Goal: Task Accomplishment & Management: Manage account settings

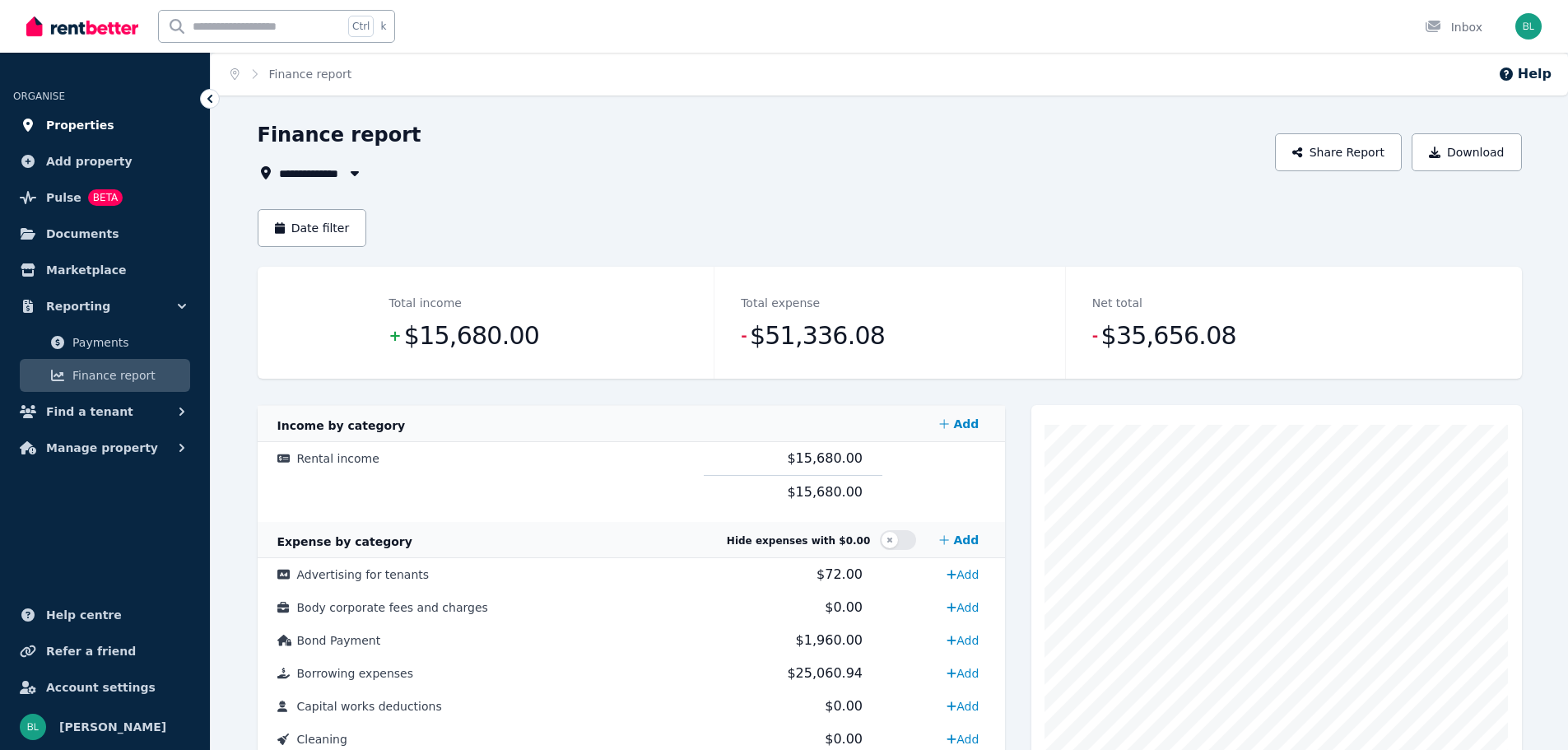
click at [95, 121] on span "Properties" at bounding box center [80, 124] width 68 height 20
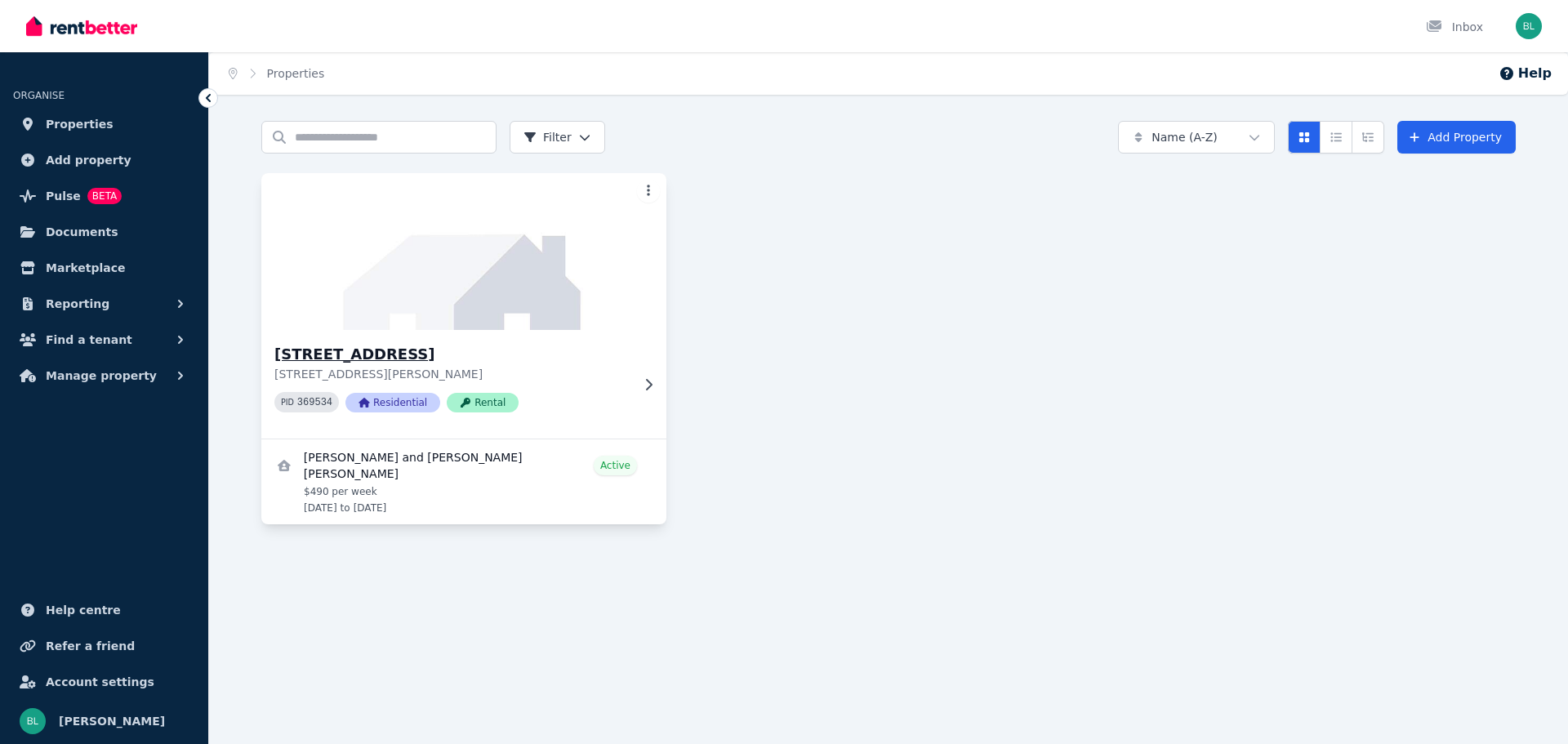
click at [537, 283] on img at bounding box center [465, 251] width 426 height 165
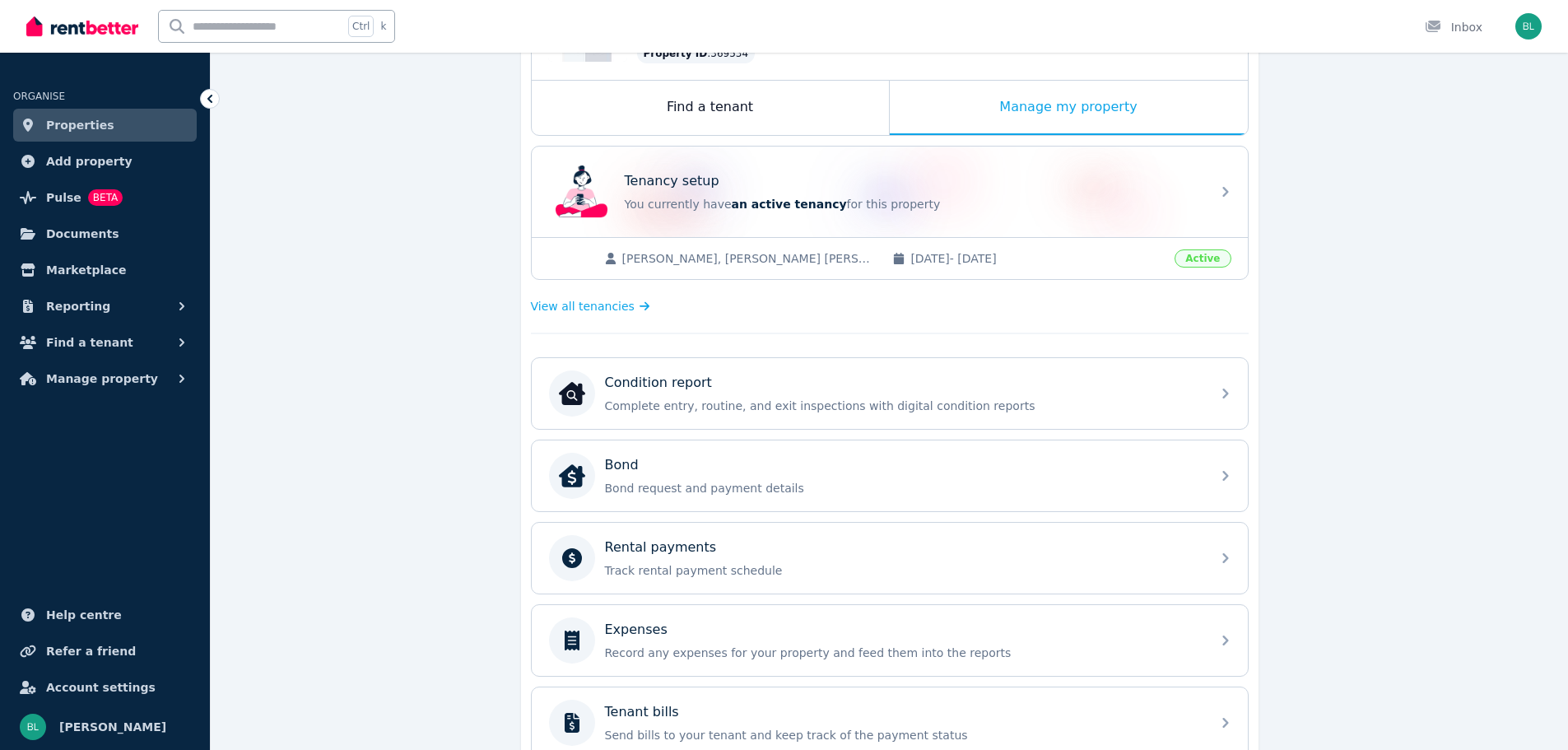
scroll to position [247, 0]
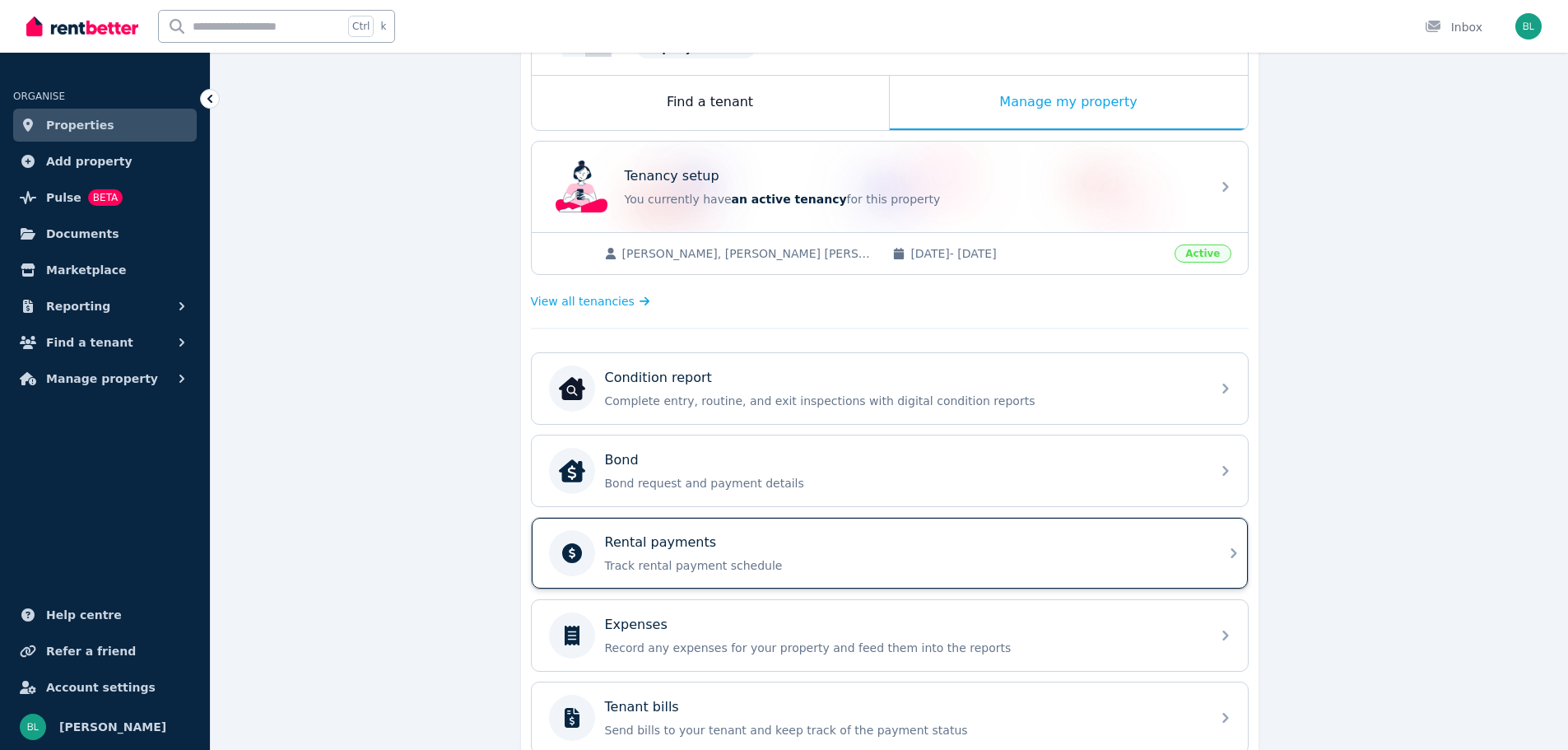
click at [777, 566] on p "Track rental payment schedule" at bounding box center [903, 564] width 596 height 16
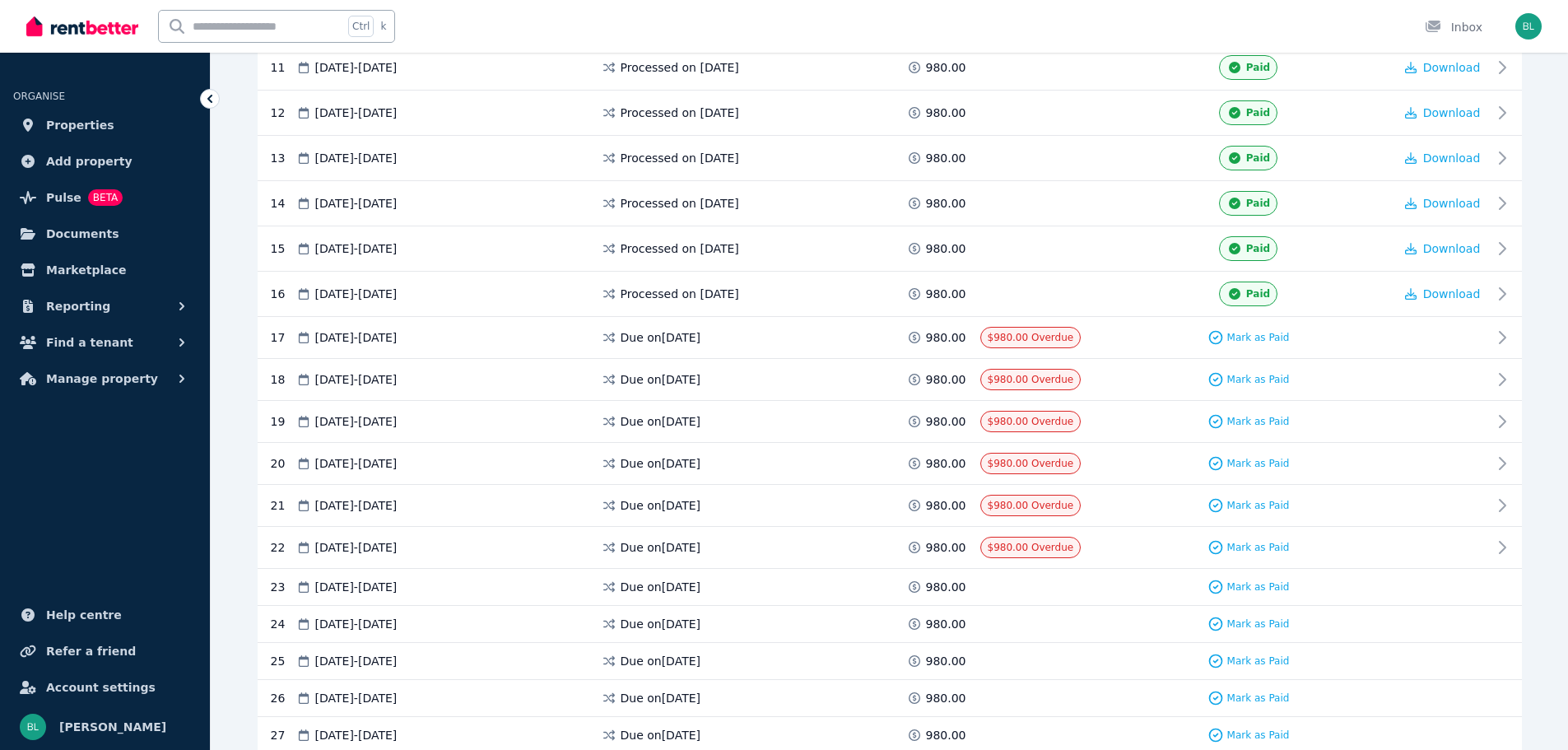
scroll to position [823, 0]
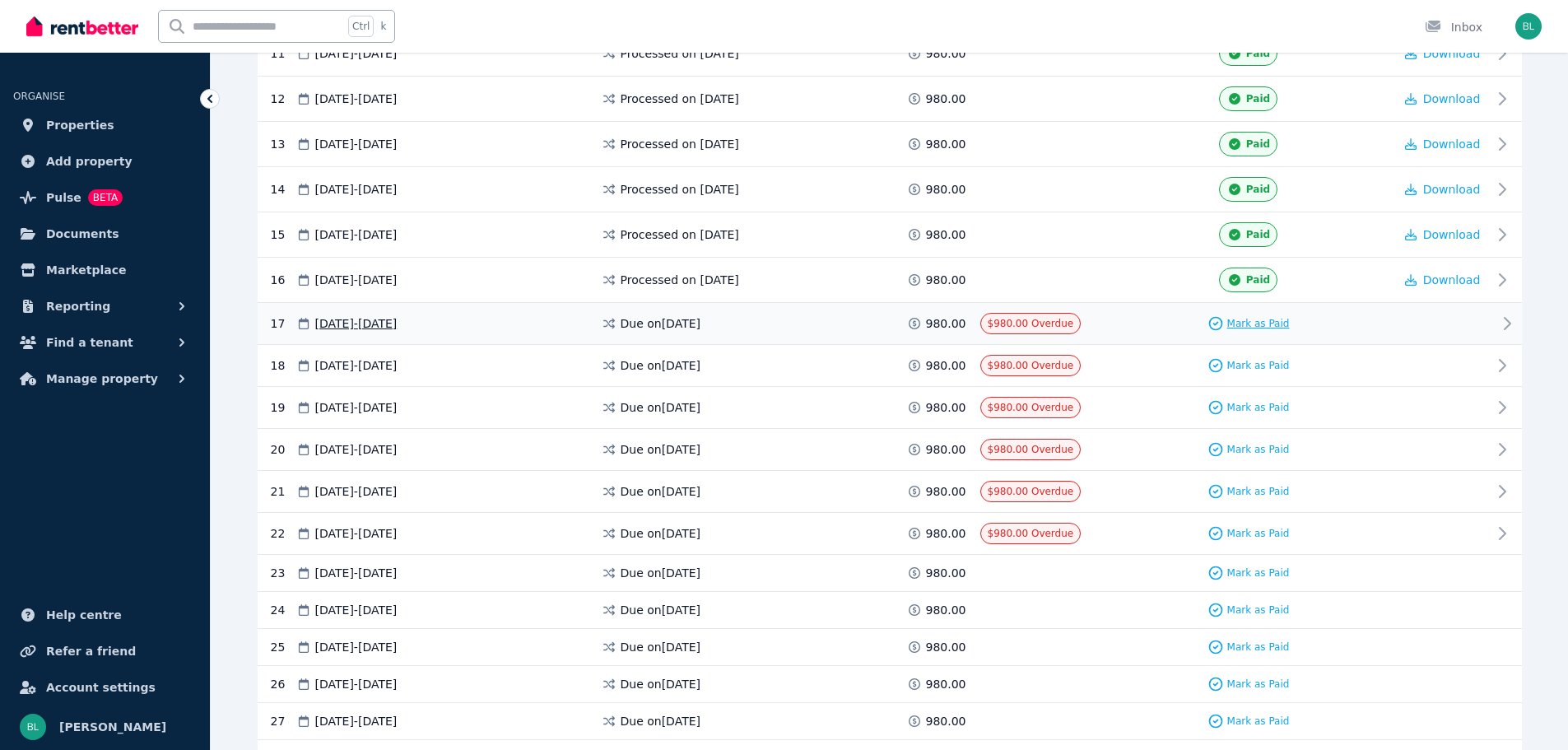
click at [1267, 317] on span "Mark as Paid" at bounding box center [1257, 323] width 62 height 13
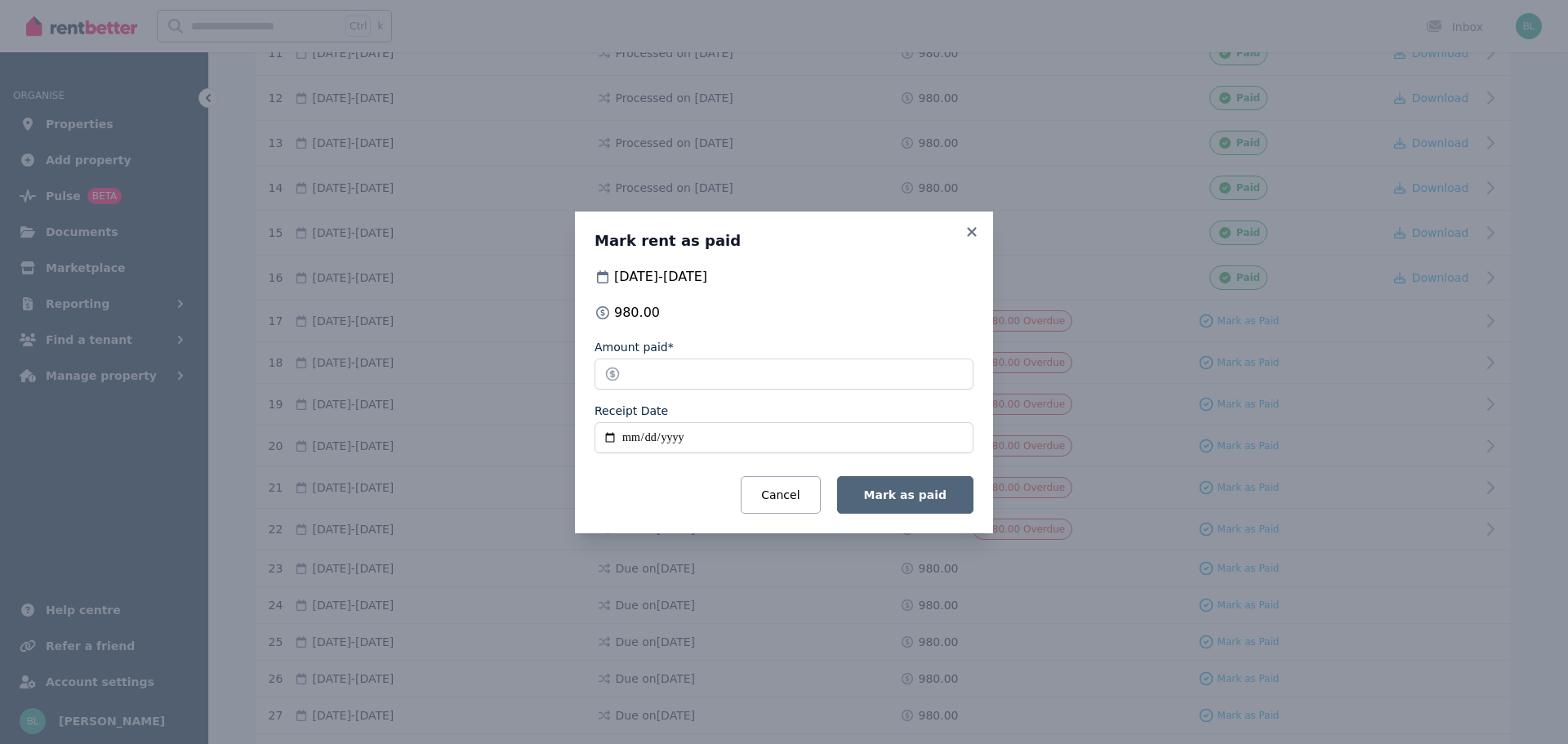
click at [915, 497] on span "Mark as paid" at bounding box center [906, 494] width 83 height 13
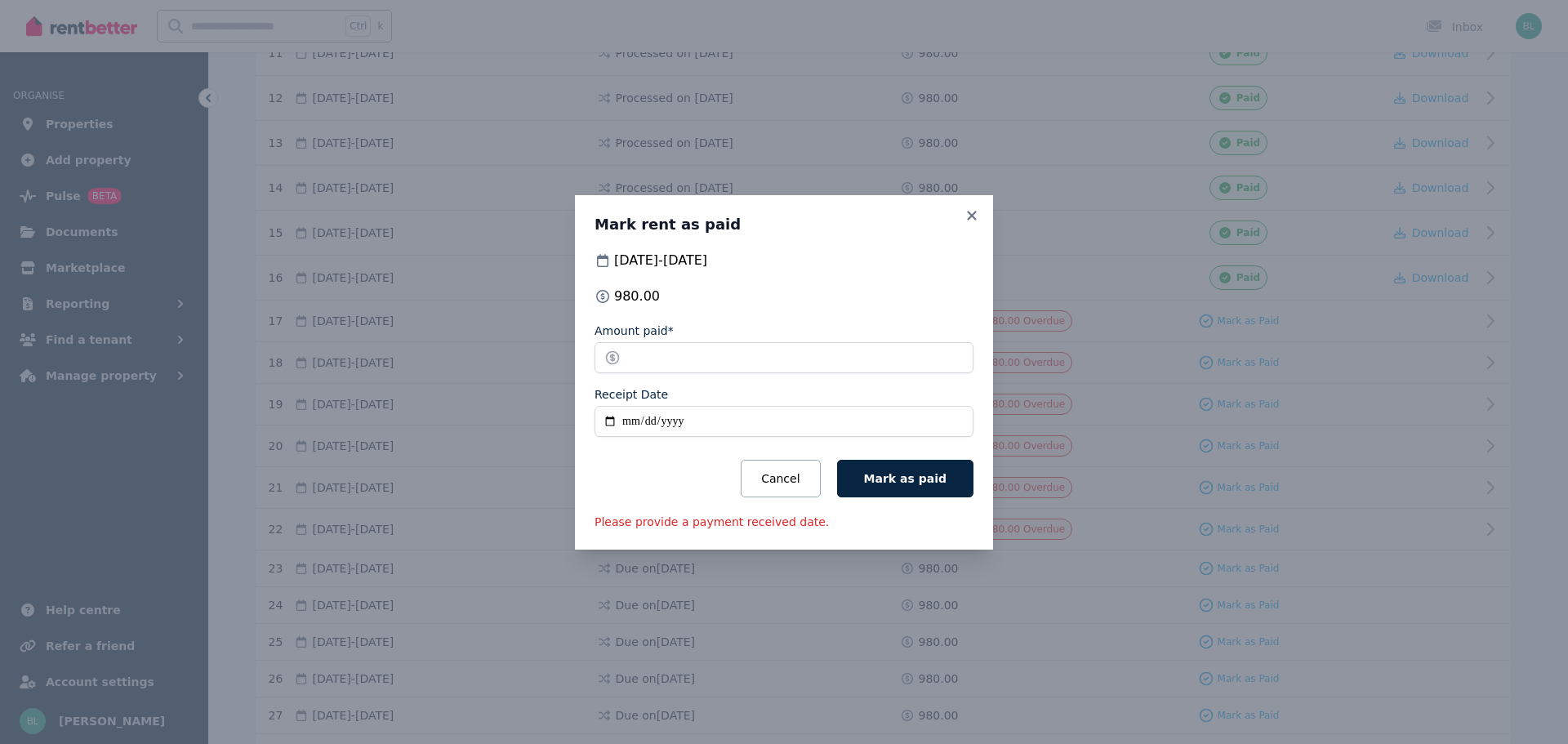
click at [661, 419] on input "Receipt Date" at bounding box center [784, 421] width 379 height 31
click at [663, 420] on input "Receipt Date" at bounding box center [784, 421] width 379 height 31
click at [626, 421] on input "Receipt Date" at bounding box center [784, 421] width 379 height 31
click at [607, 427] on input "Receipt Date" at bounding box center [784, 421] width 379 height 31
type input "**********"
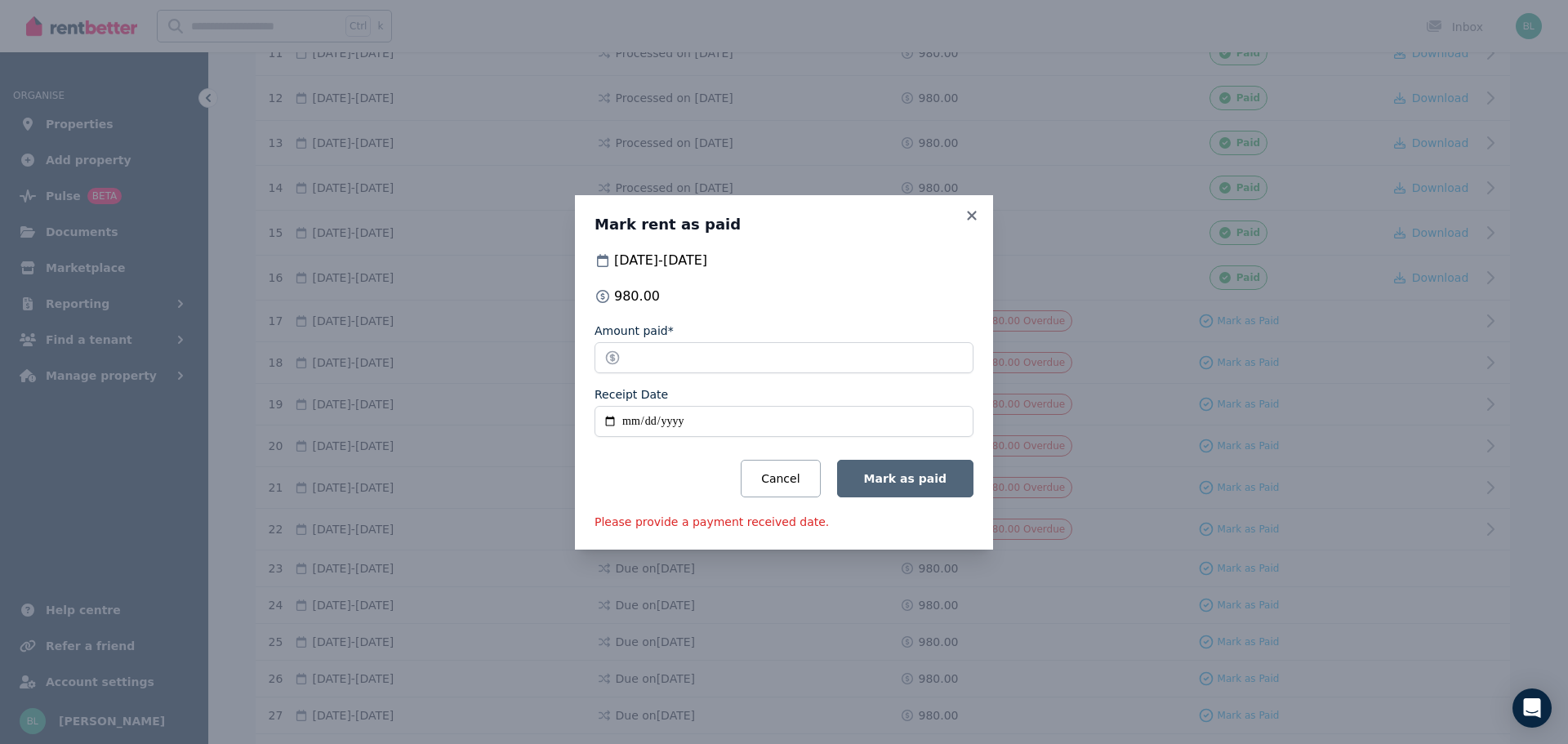
click at [916, 472] on span "Mark as paid" at bounding box center [906, 478] width 83 height 13
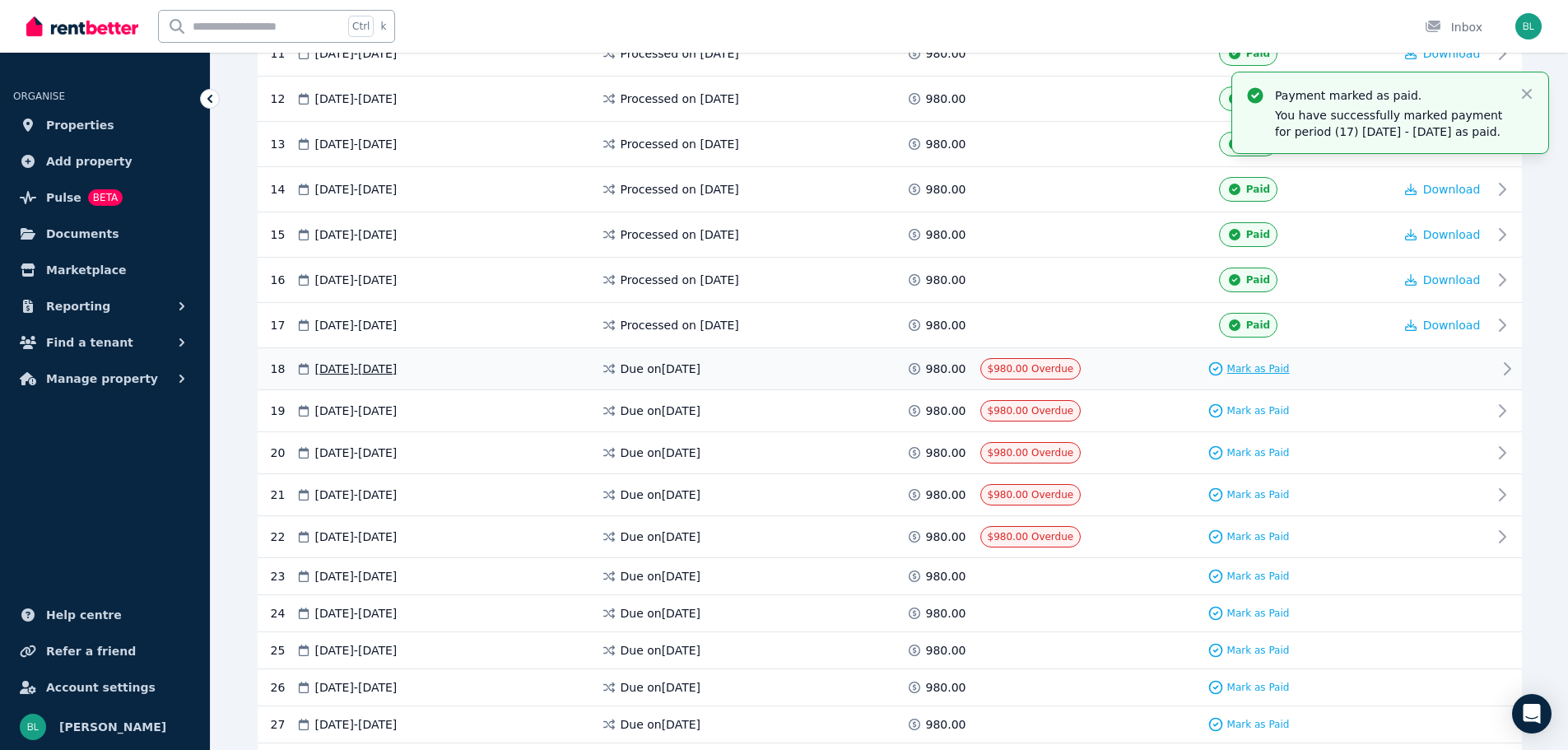
click at [1252, 366] on span "Mark as Paid" at bounding box center [1257, 368] width 62 height 13
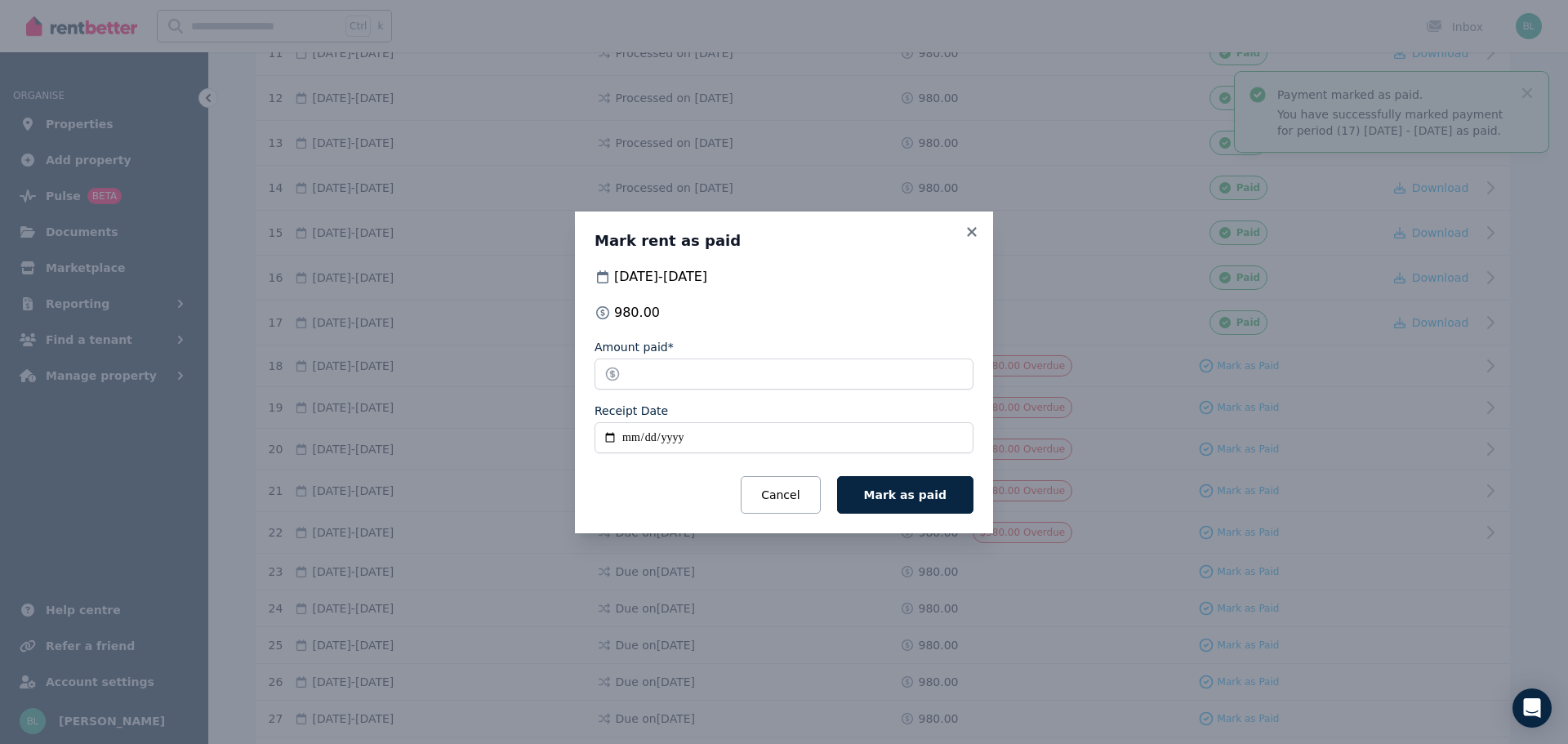
click at [676, 435] on input "Receipt Date" at bounding box center [784, 437] width 379 height 31
click at [609, 431] on input "Receipt Date" at bounding box center [784, 437] width 379 height 31
type input "**********"
click at [930, 492] on span "Mark as paid" at bounding box center [906, 494] width 83 height 13
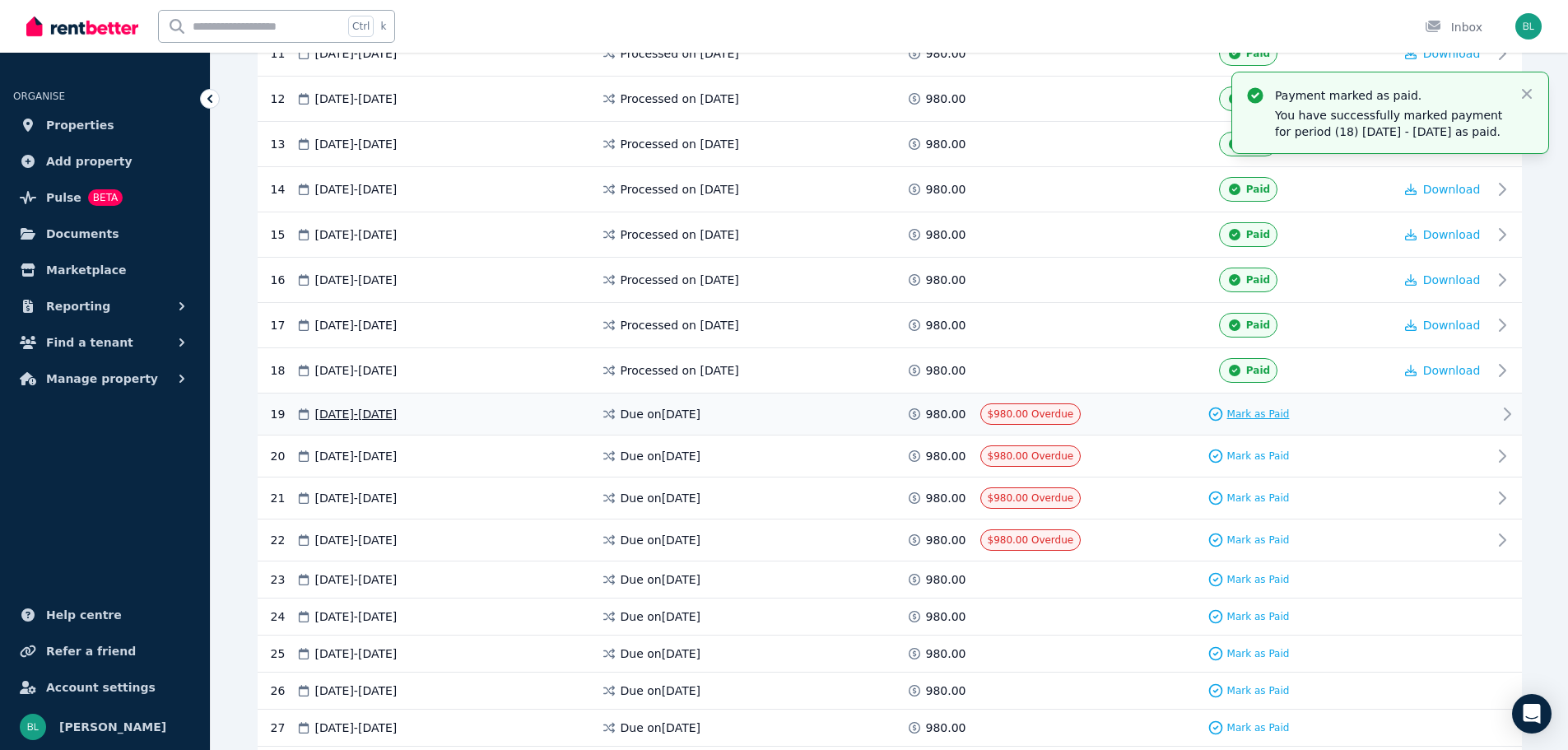
click at [1274, 412] on span "Mark as Paid" at bounding box center [1257, 414] width 62 height 13
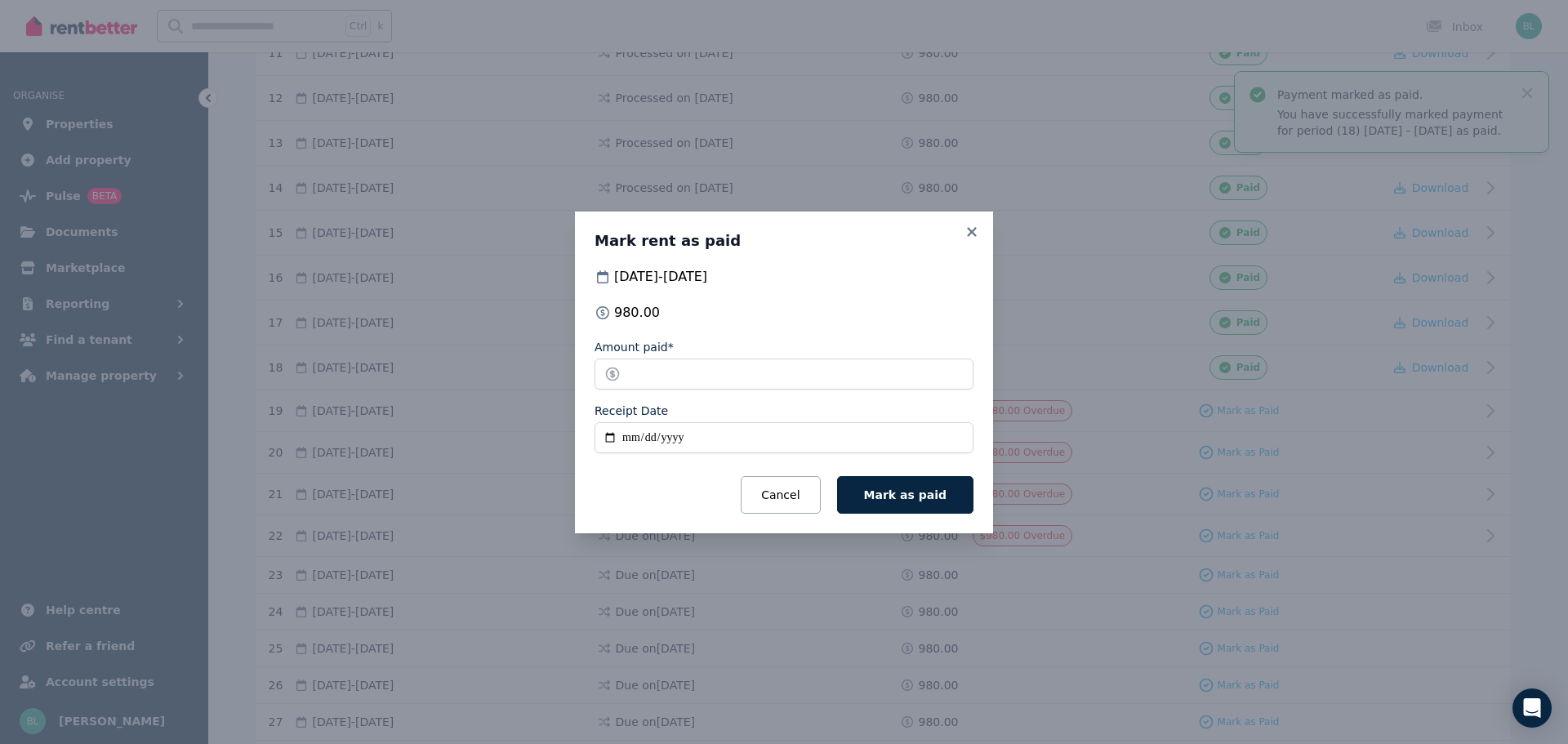
click at [667, 438] on input "Receipt Date" at bounding box center [784, 437] width 379 height 31
click at [606, 434] on input "Receipt Date" at bounding box center [784, 437] width 379 height 31
type input "**********"
click at [930, 488] on span "Mark as paid" at bounding box center [906, 494] width 83 height 13
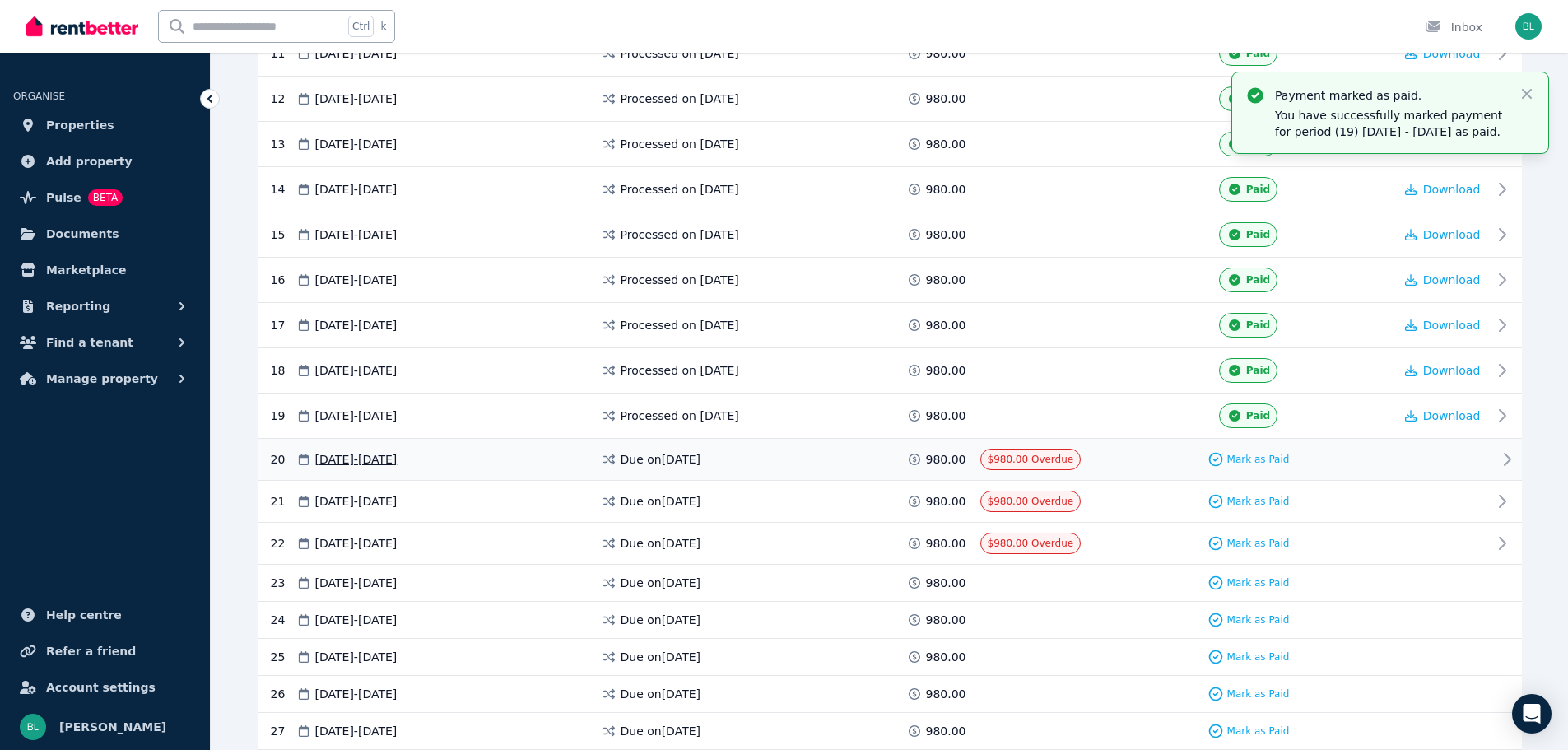
click at [1258, 455] on span "Mark as Paid" at bounding box center [1257, 459] width 62 height 13
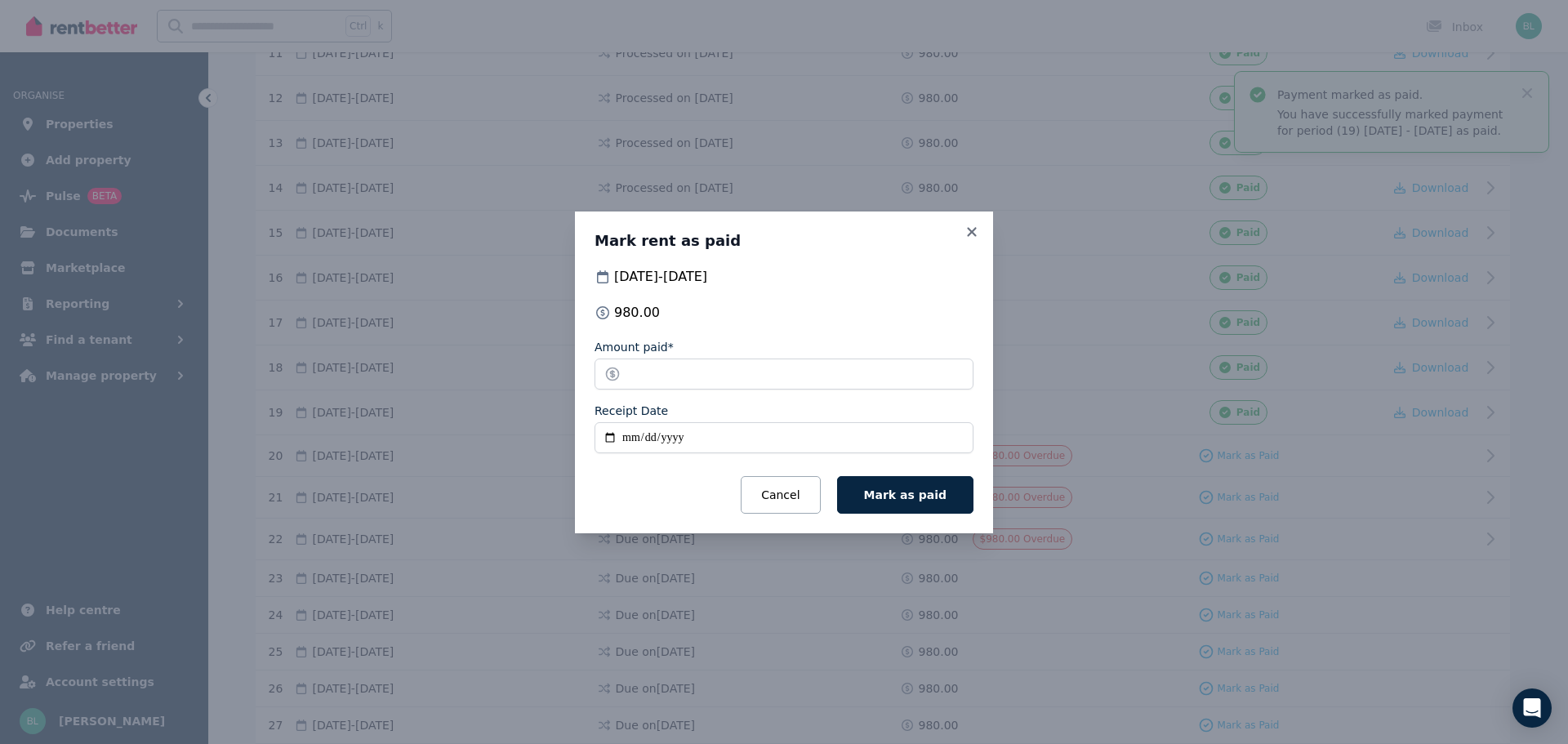
click at [610, 433] on input "Receipt Date" at bounding box center [784, 437] width 379 height 31
type input "**********"
click at [899, 490] on span "Mark as paid" at bounding box center [906, 494] width 83 height 13
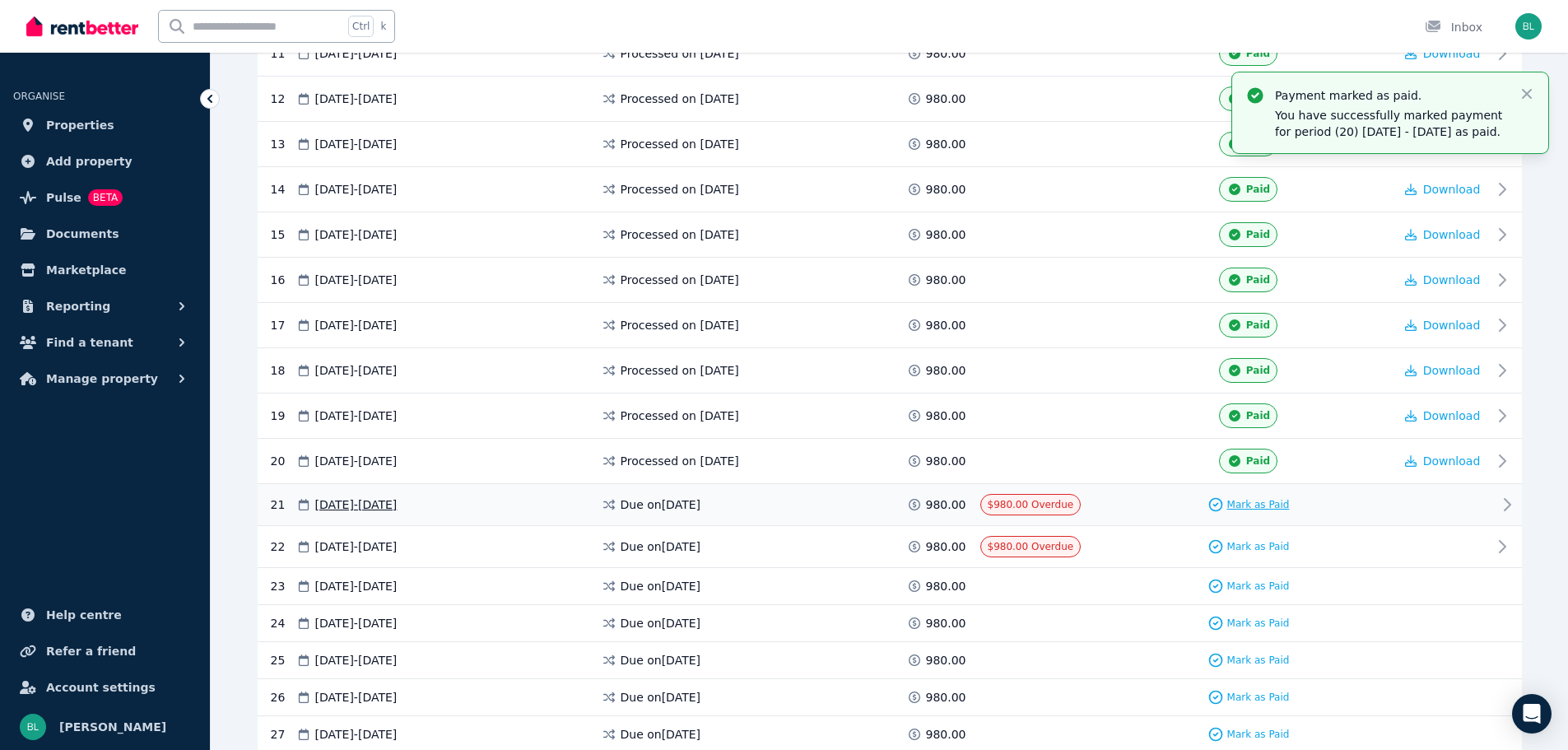
click at [1259, 502] on span "Mark as Paid" at bounding box center [1257, 504] width 62 height 13
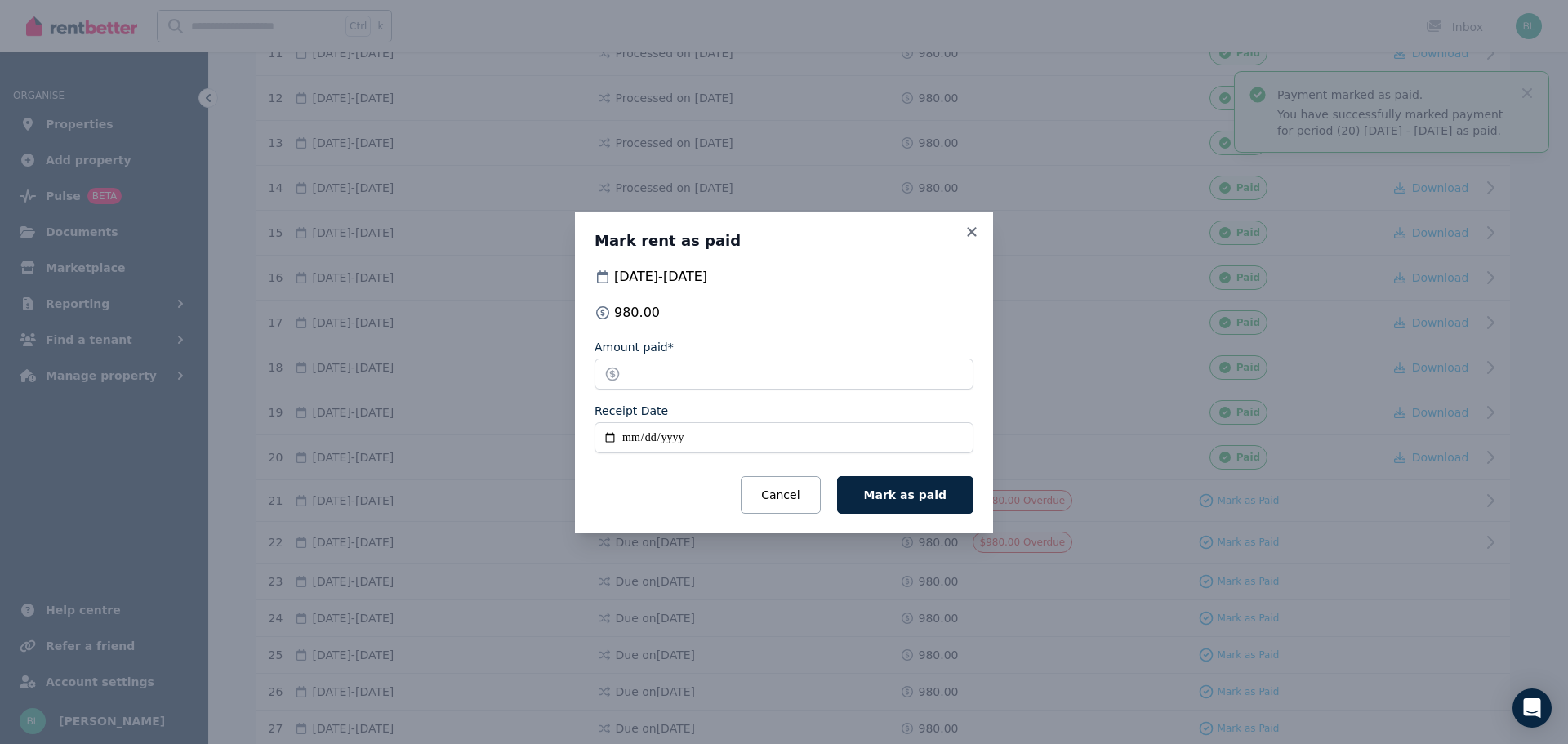
click at [638, 440] on input "Receipt Date" at bounding box center [784, 437] width 379 height 31
click at [607, 436] on input "Receipt Date" at bounding box center [784, 437] width 379 height 31
type input "**********"
click at [935, 501] on span "Mark as paid" at bounding box center [906, 494] width 83 height 13
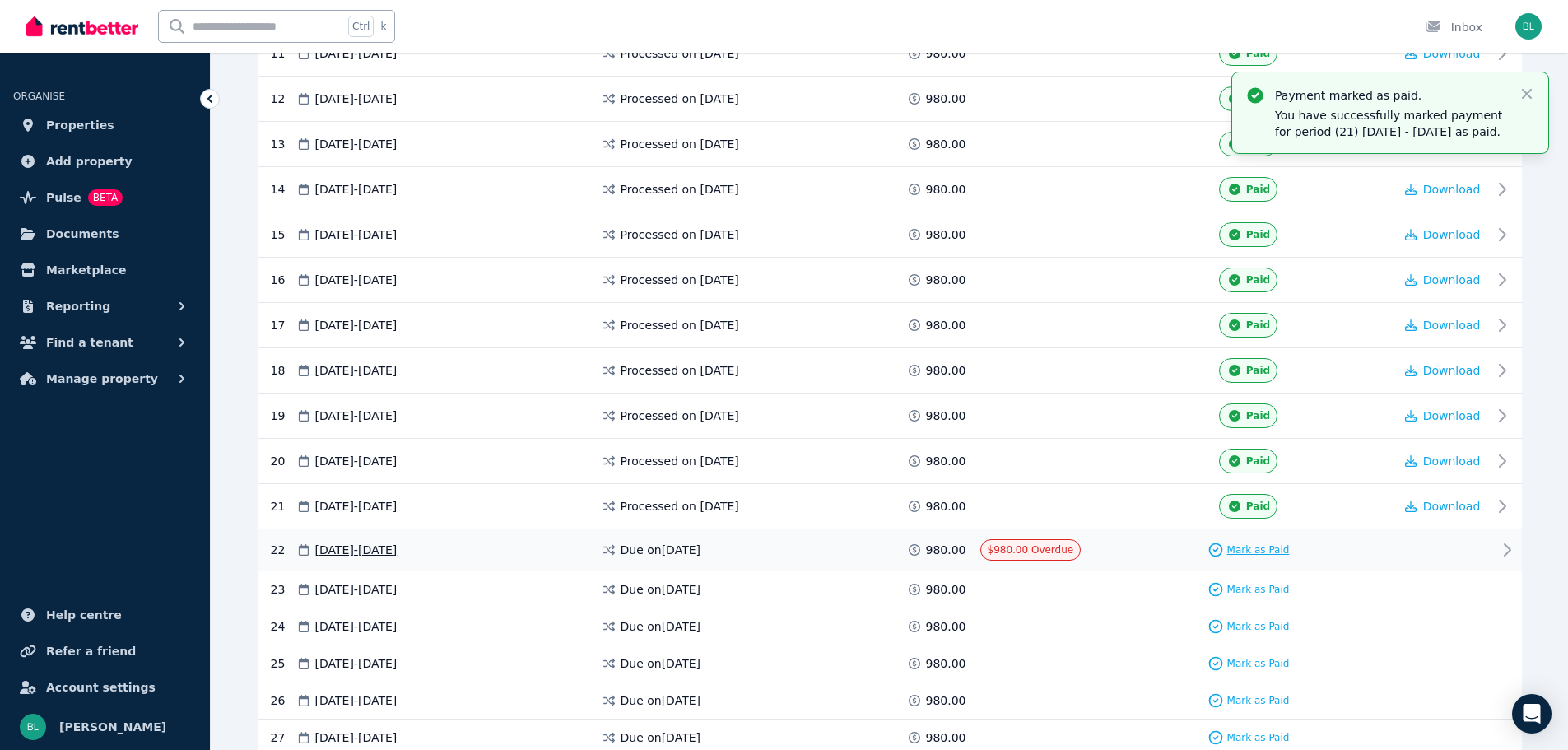
click at [1256, 548] on span "Mark as Paid" at bounding box center [1257, 549] width 62 height 13
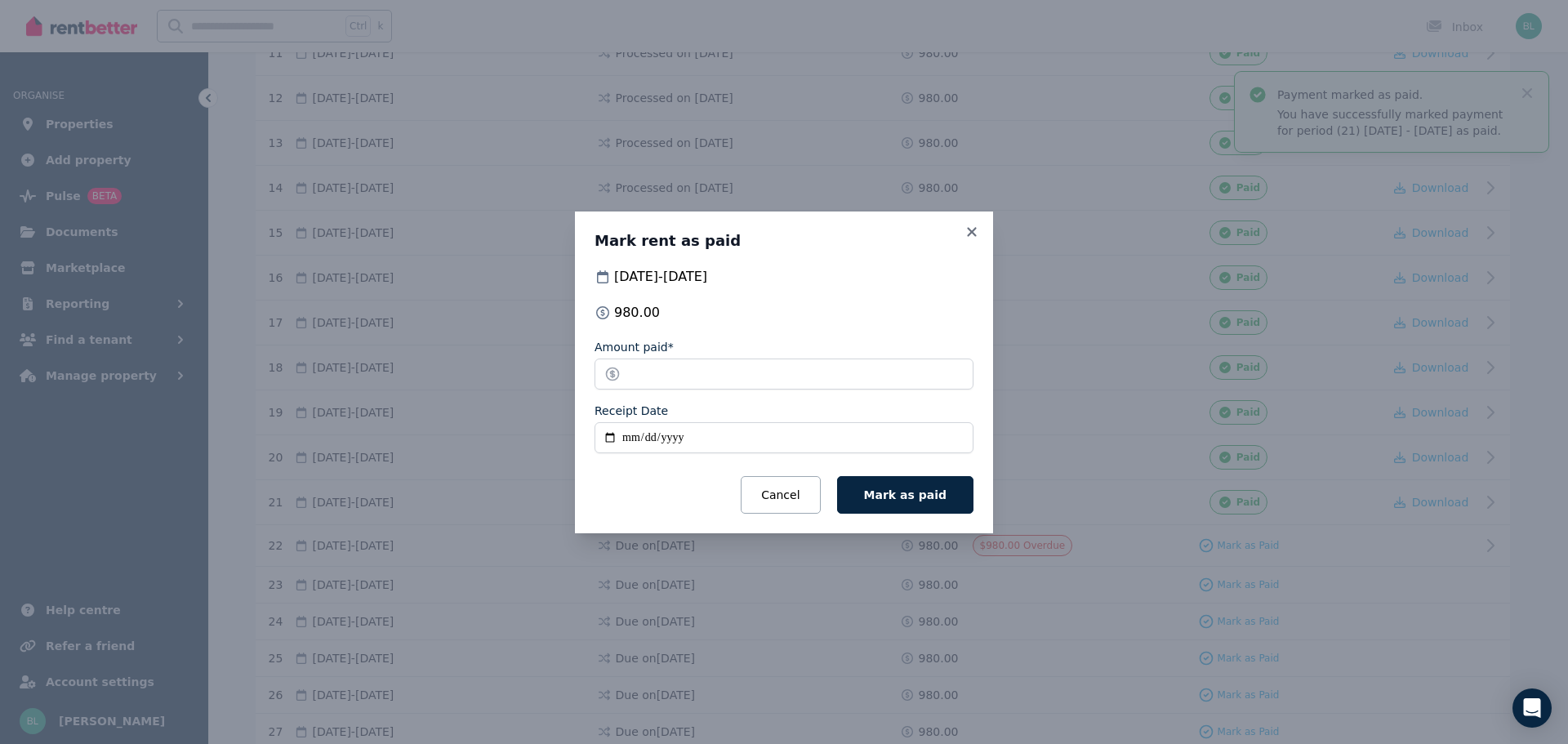
click at [651, 437] on input "Receipt Date" at bounding box center [784, 437] width 379 height 31
click at [971, 231] on icon at bounding box center [972, 231] width 9 height 9
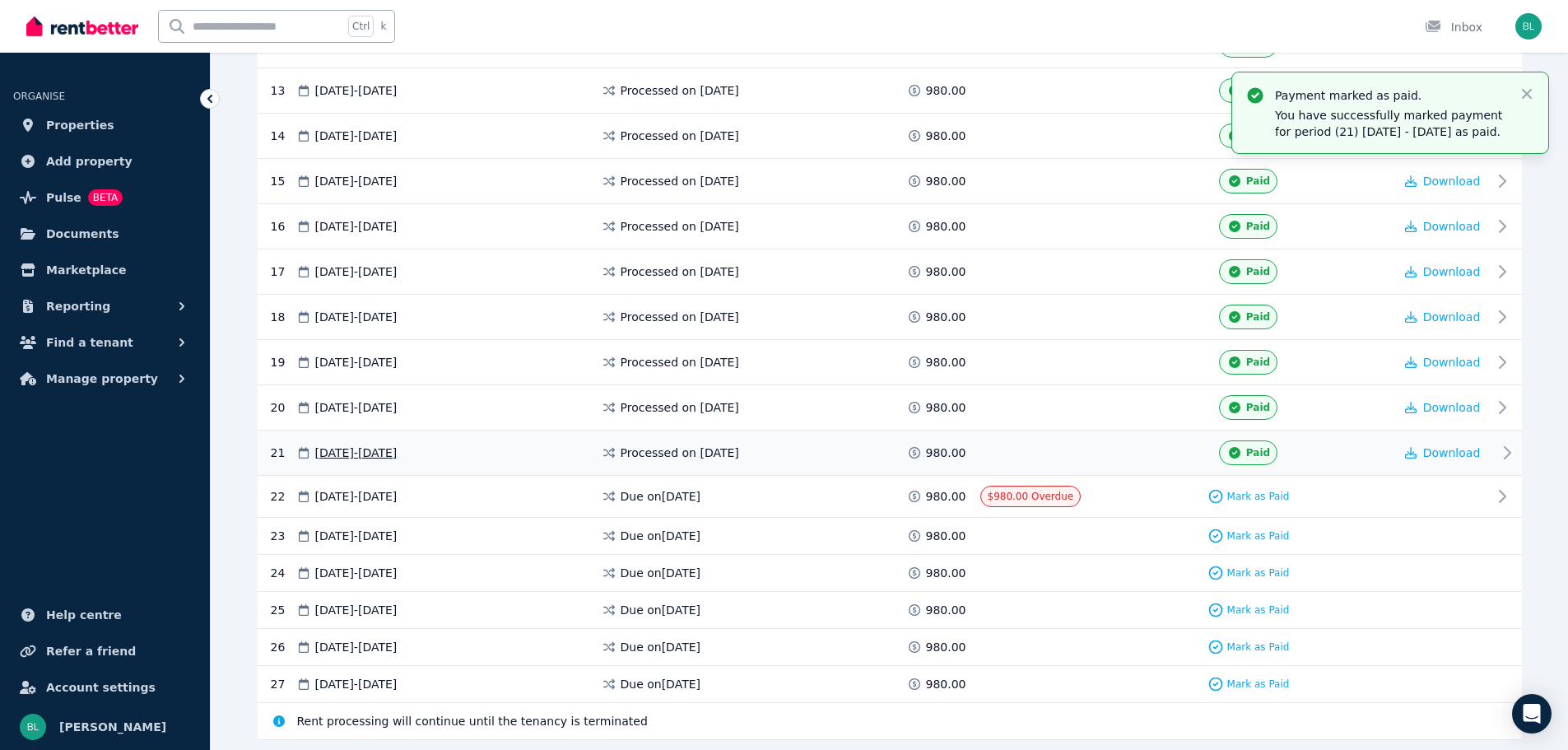
scroll to position [905, 0]
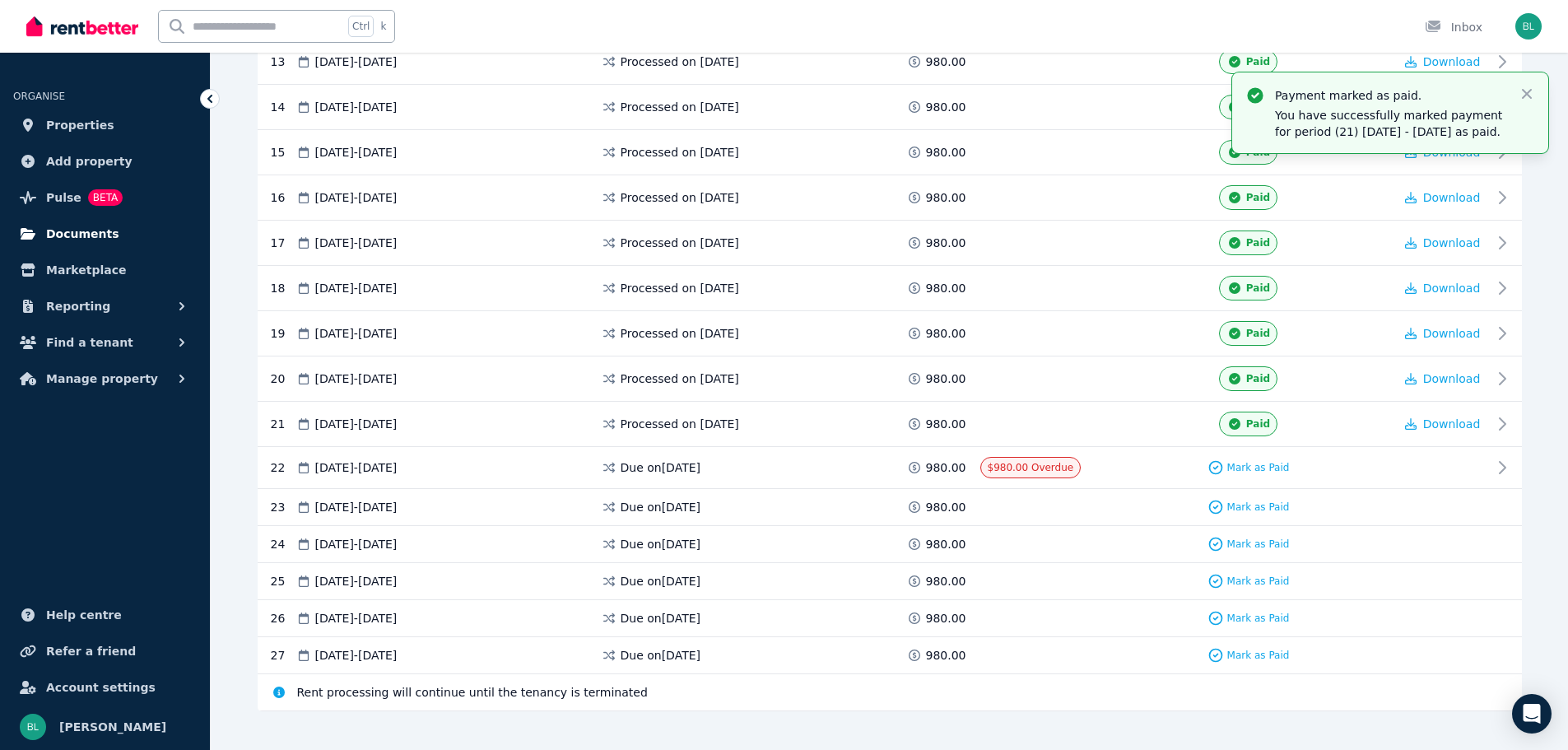
click at [81, 239] on span "Documents" at bounding box center [83, 233] width 73 height 20
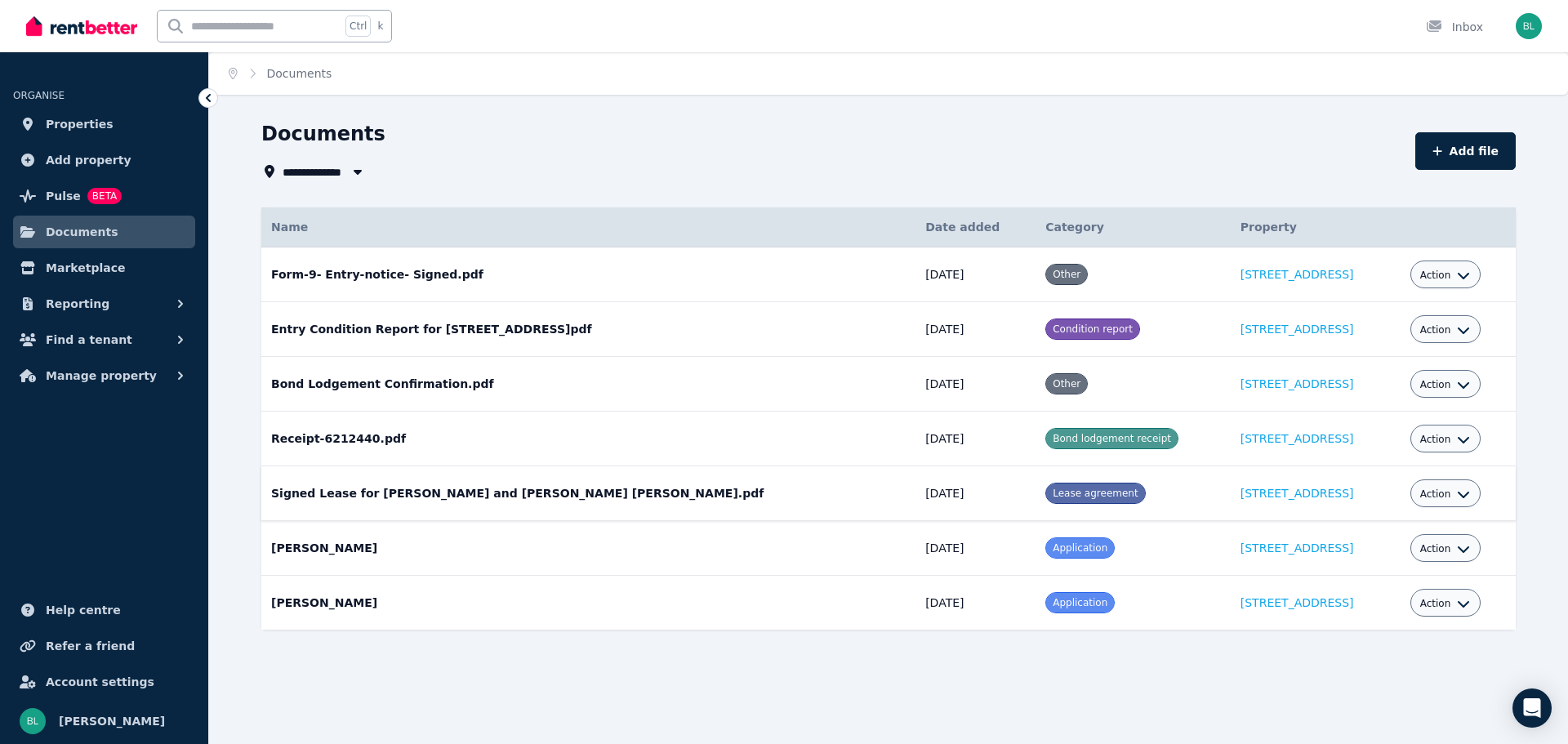
click at [1421, 495] on span "Action" at bounding box center [1435, 493] width 31 height 13
click at [1353, 551] on link "View" at bounding box center [1395, 560] width 157 height 30
click at [1491, 143] on button "Add file" at bounding box center [1465, 151] width 101 height 37
select select "*****"
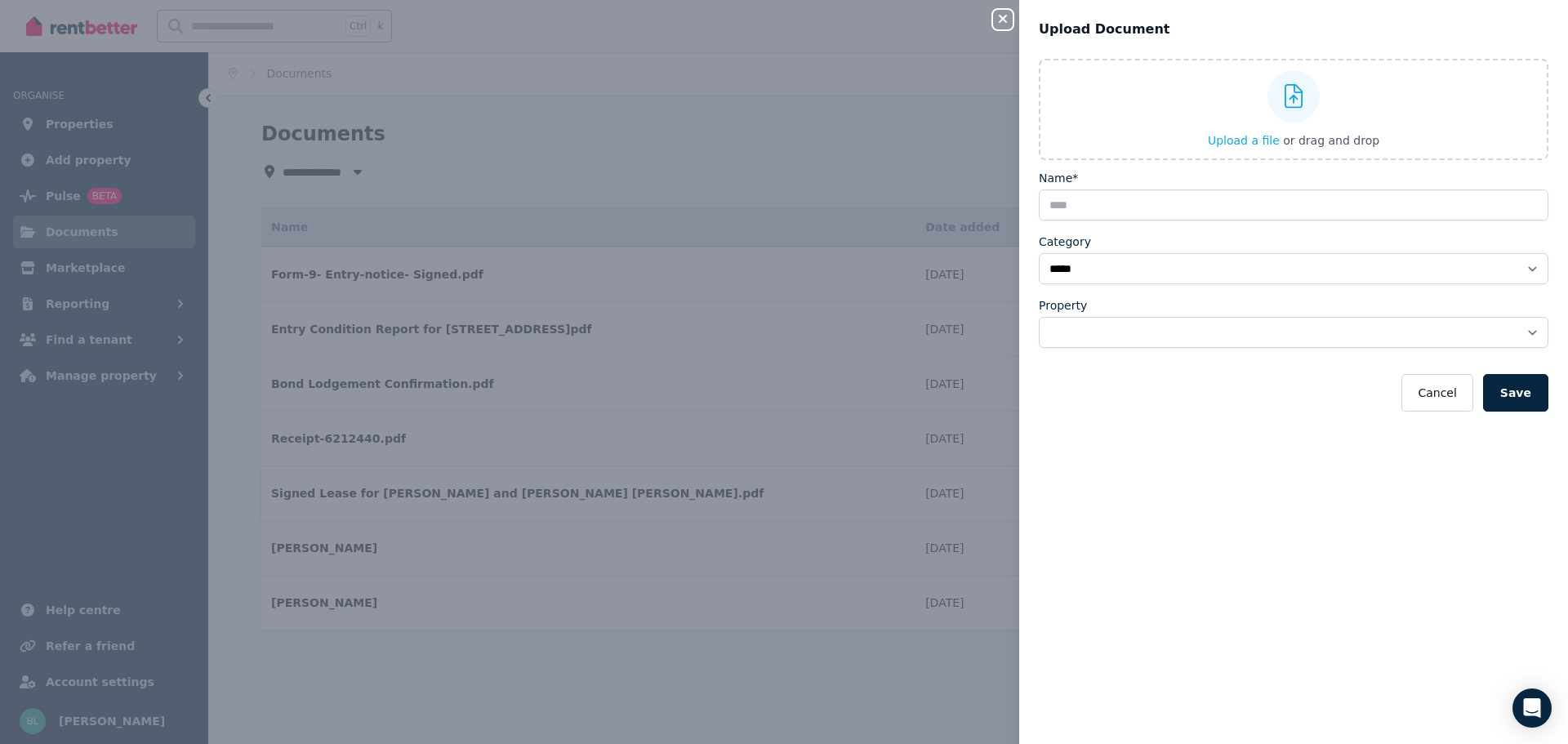
click at [819, 138] on div "**********" at bounding box center [784, 372] width 1568 height 744
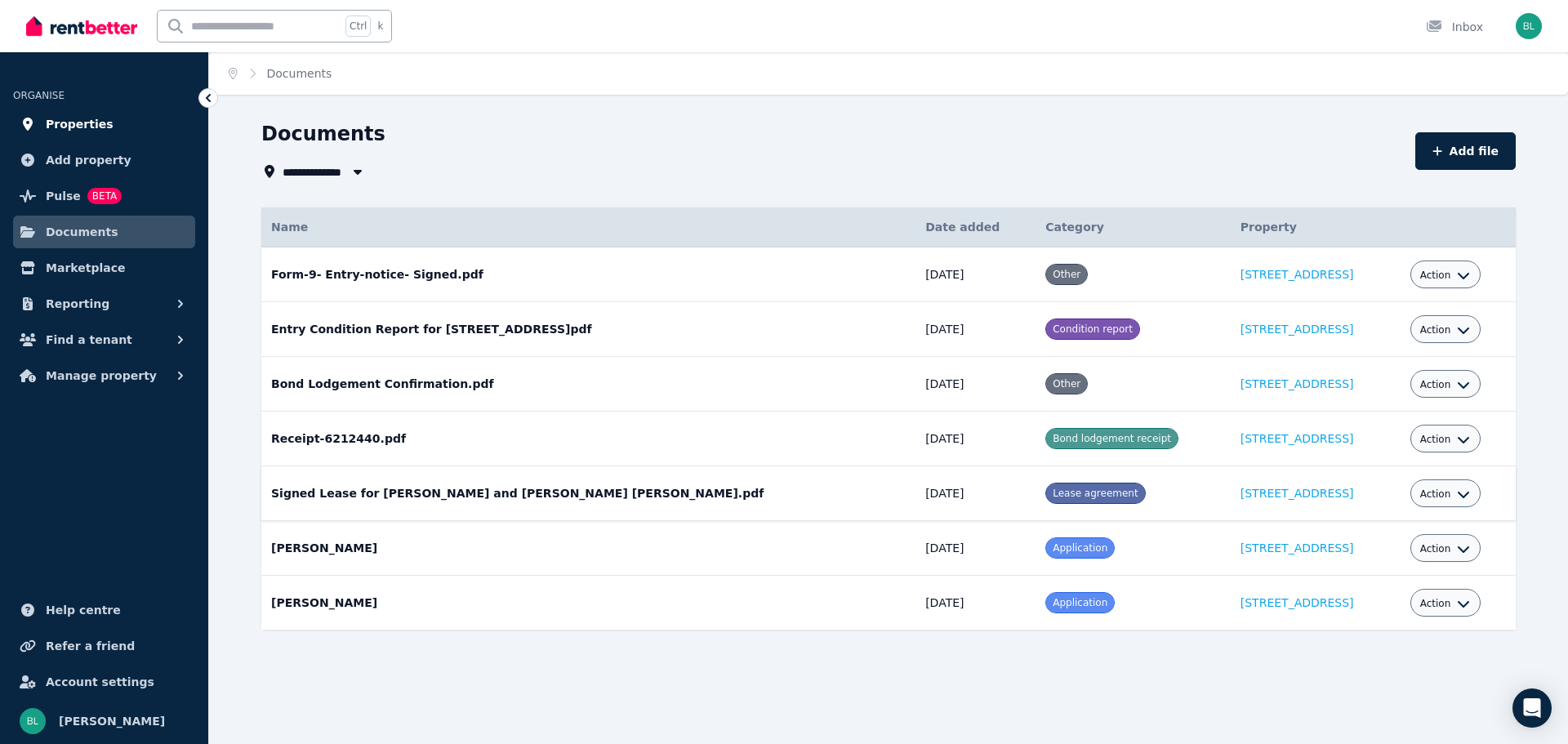
click at [91, 132] on span "Properties" at bounding box center [79, 123] width 68 height 19
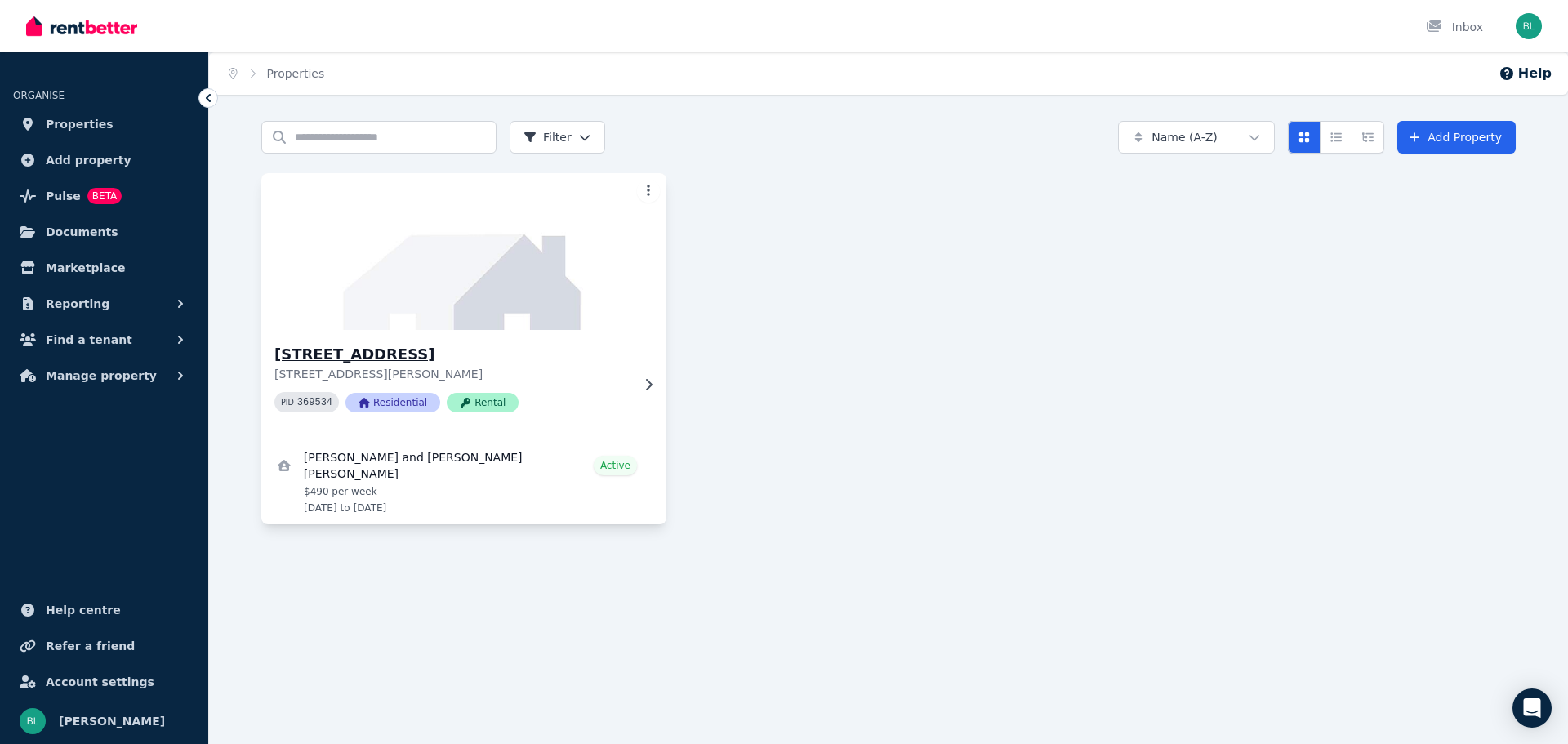
click at [645, 384] on icon at bounding box center [648, 384] width 16 height 13
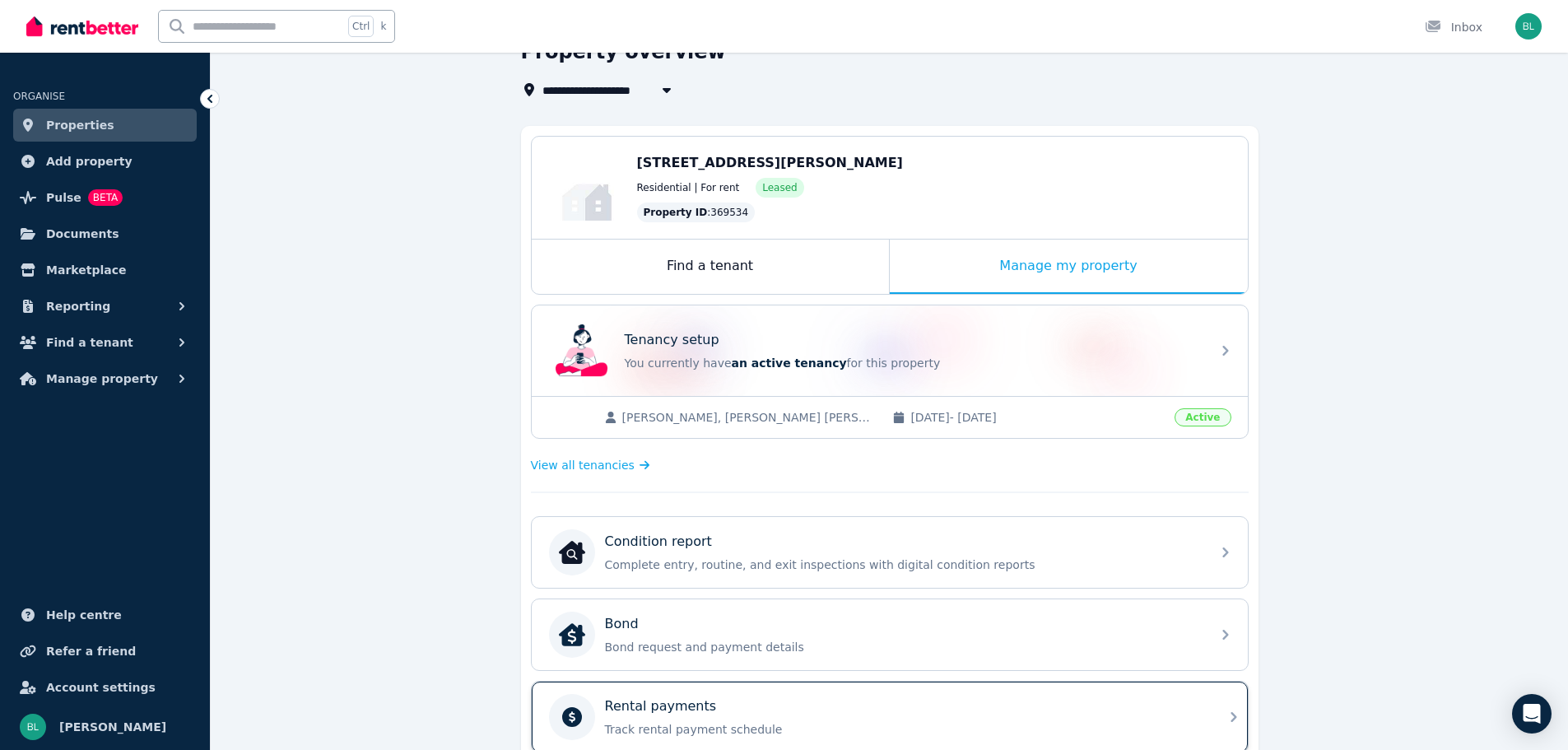
scroll to position [77, 0]
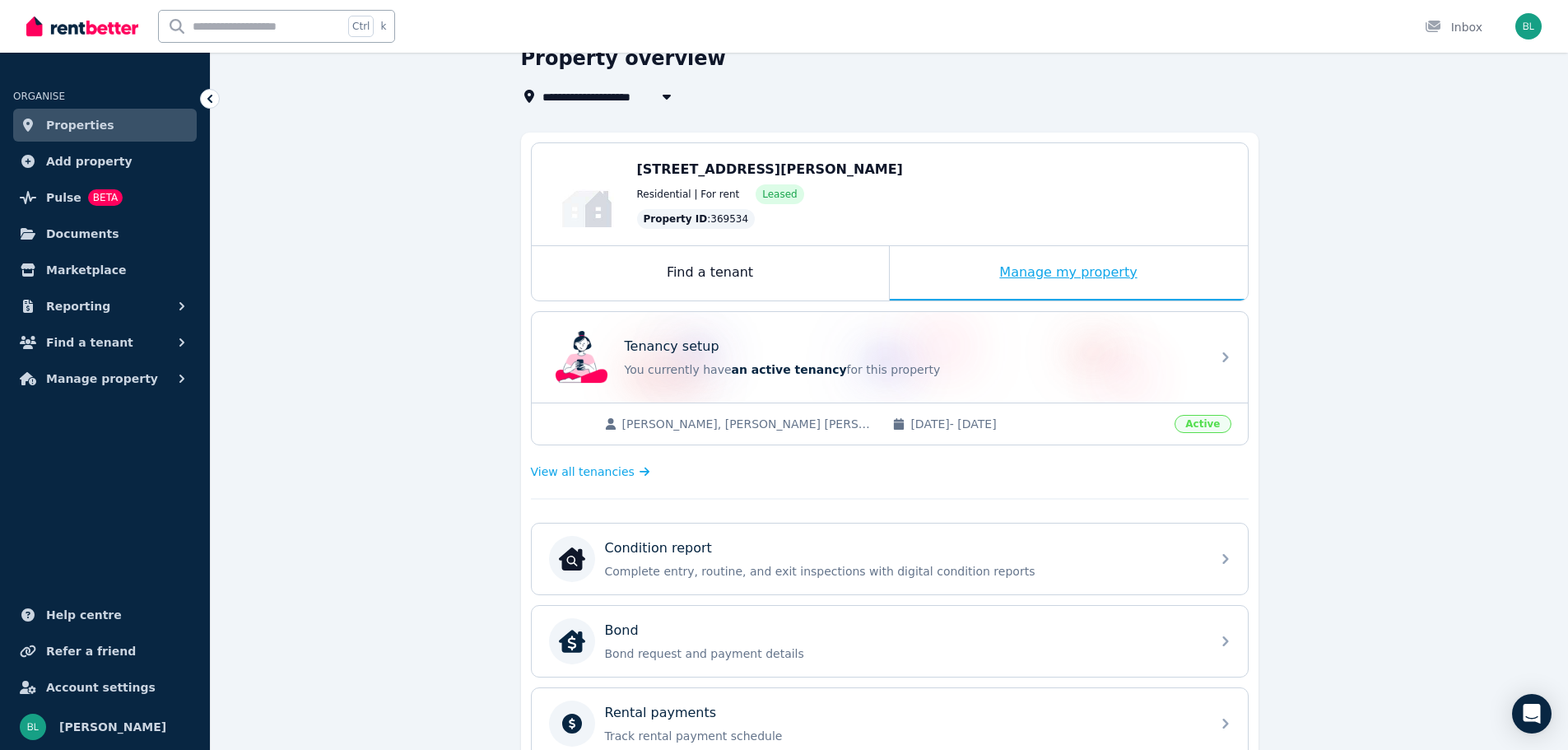
click at [1069, 263] on div "Manage my property" at bounding box center [1068, 273] width 358 height 54
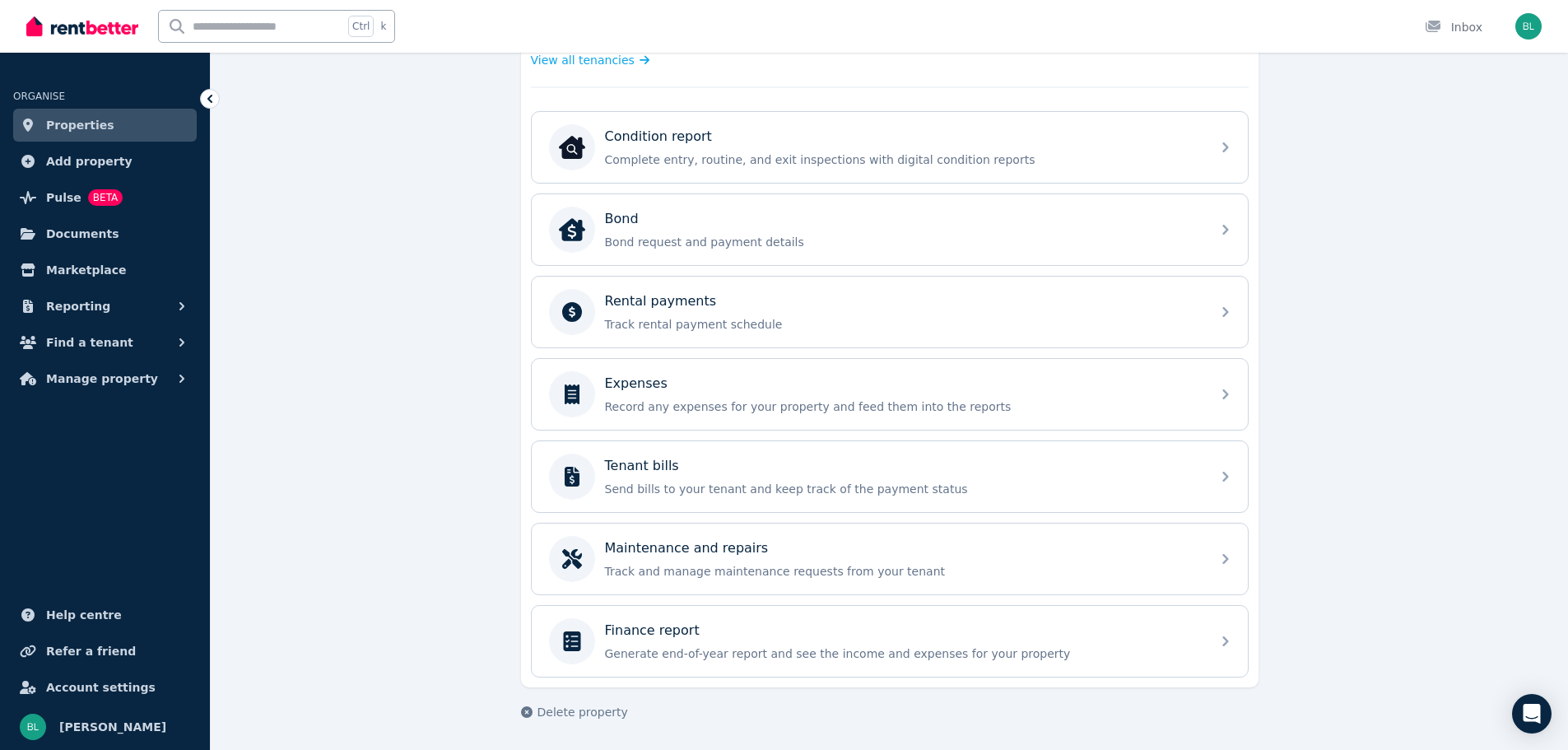
scroll to position [159, 0]
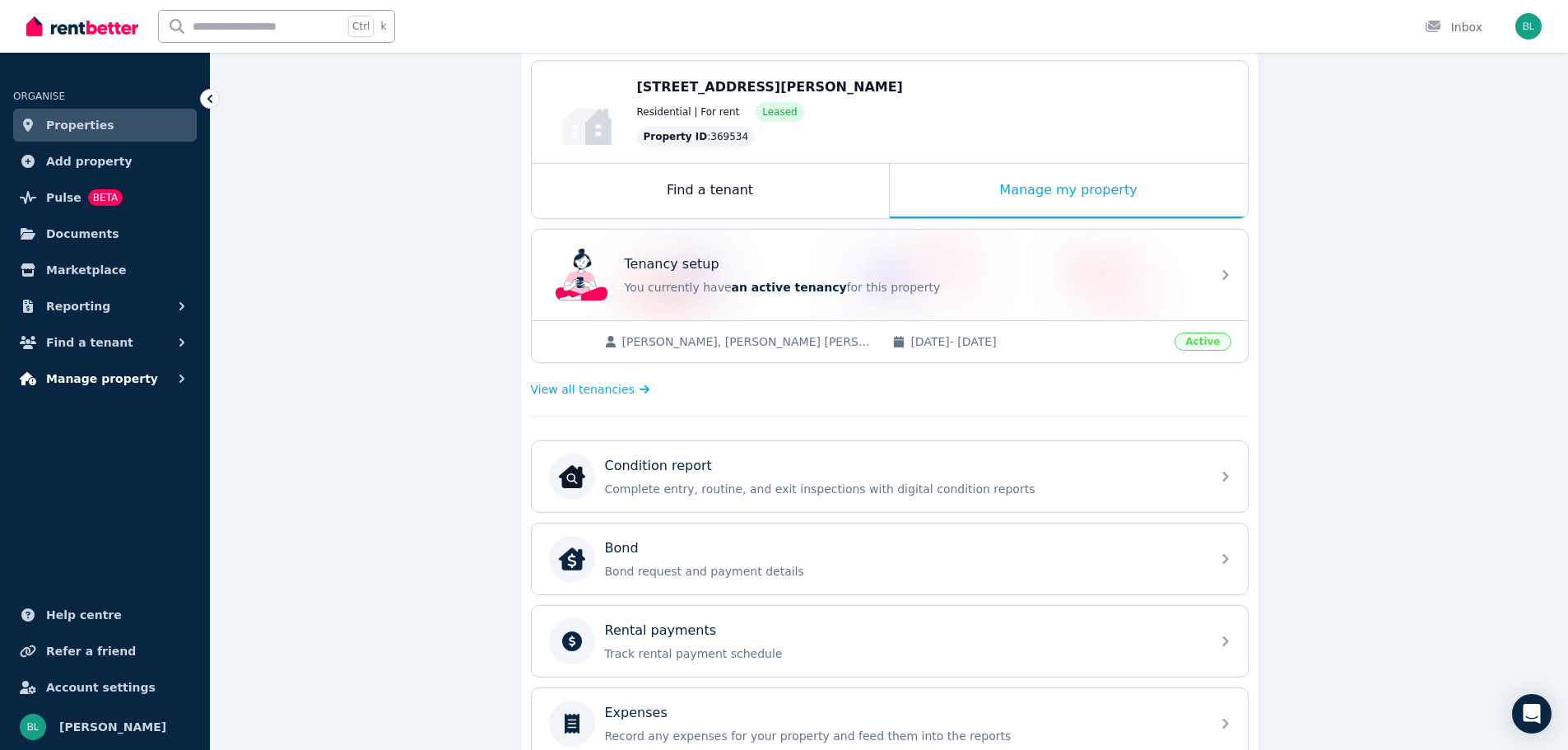
click at [185, 378] on icon "button" at bounding box center [181, 378] width 16 height 16
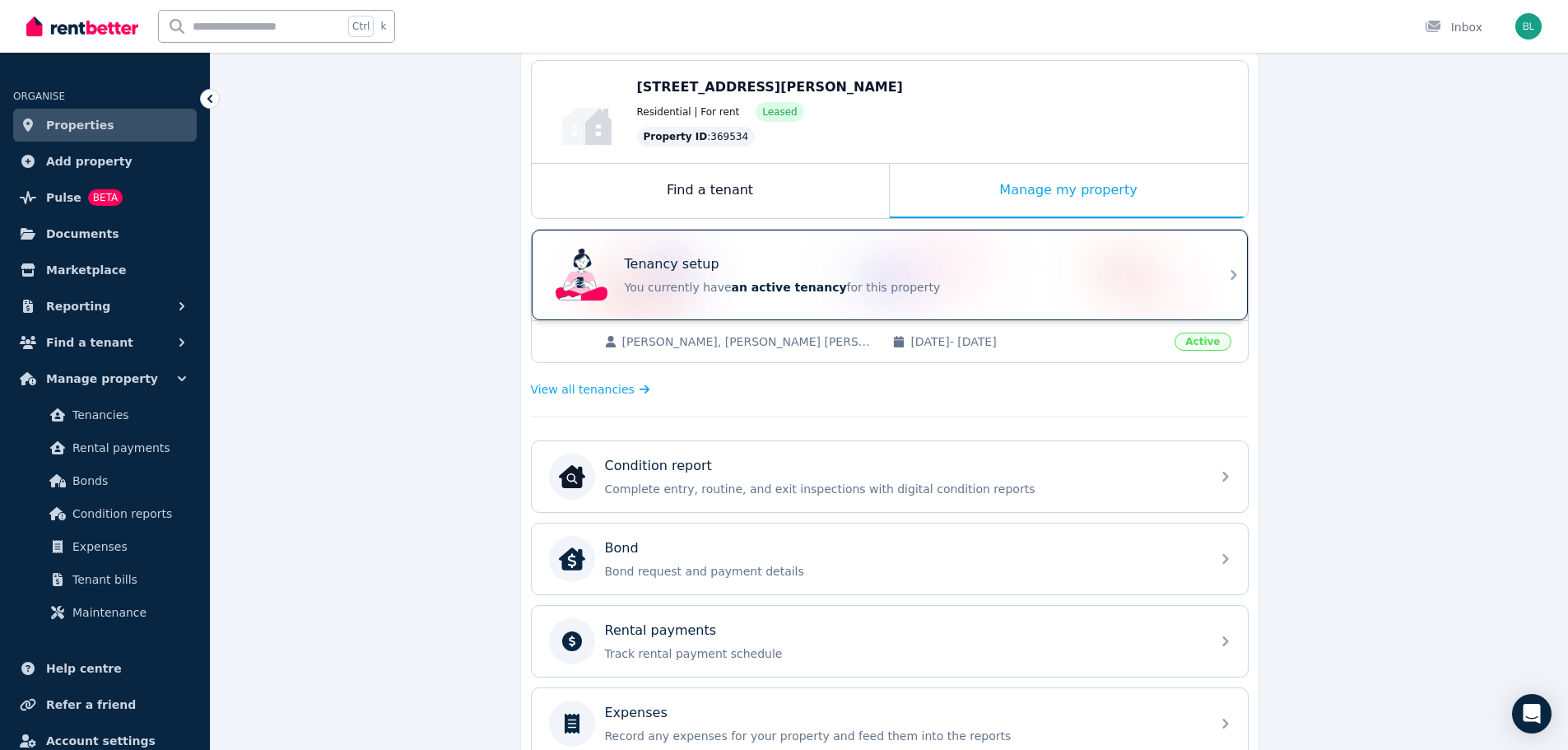
click at [1220, 278] on div "Tenancy setup You currently have an active tenancy for this property" at bounding box center [889, 275] width 716 height 90
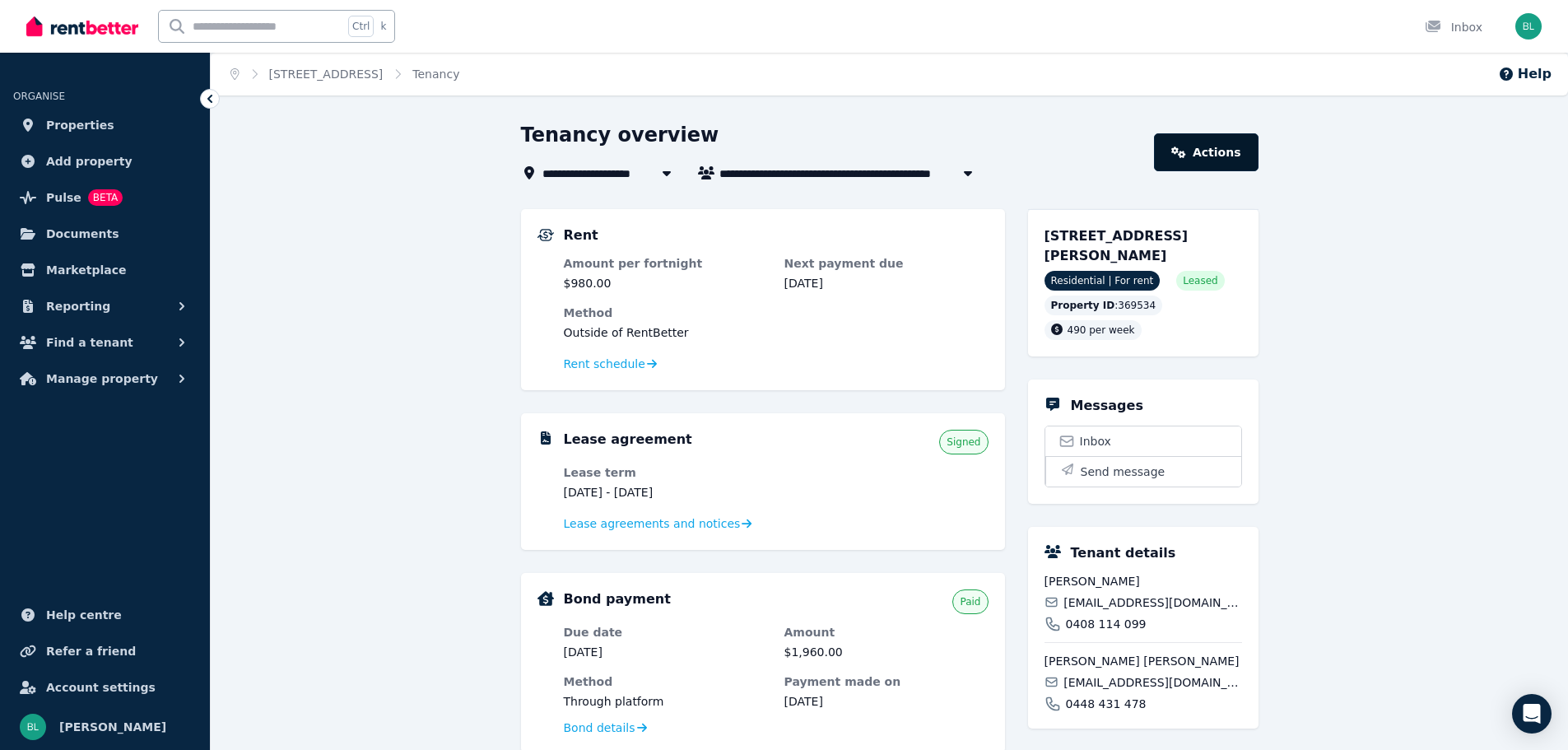
click at [1204, 148] on link "Actions" at bounding box center [1205, 152] width 104 height 37
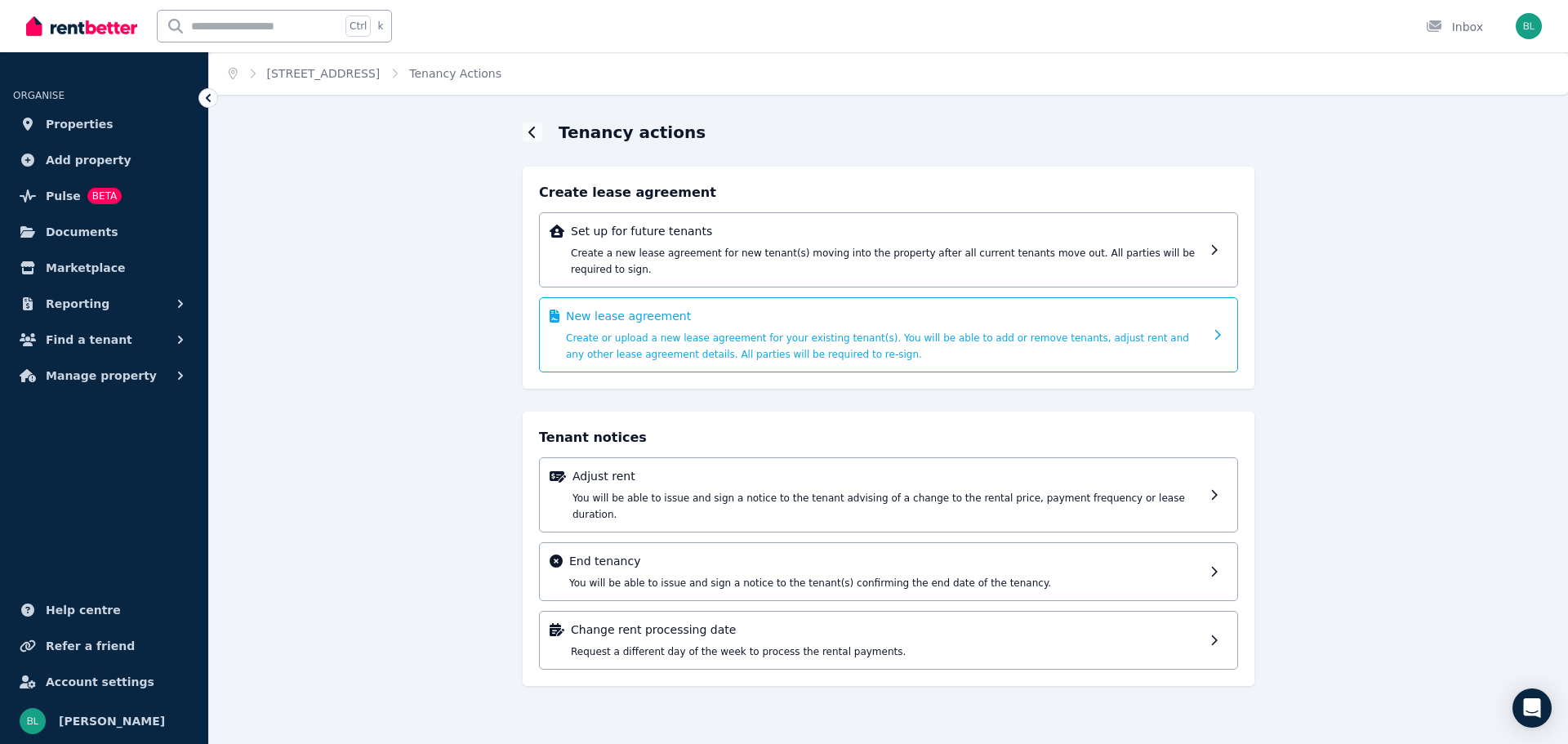
click at [1167, 307] on p "New lease agreement" at bounding box center [885, 315] width 638 height 16
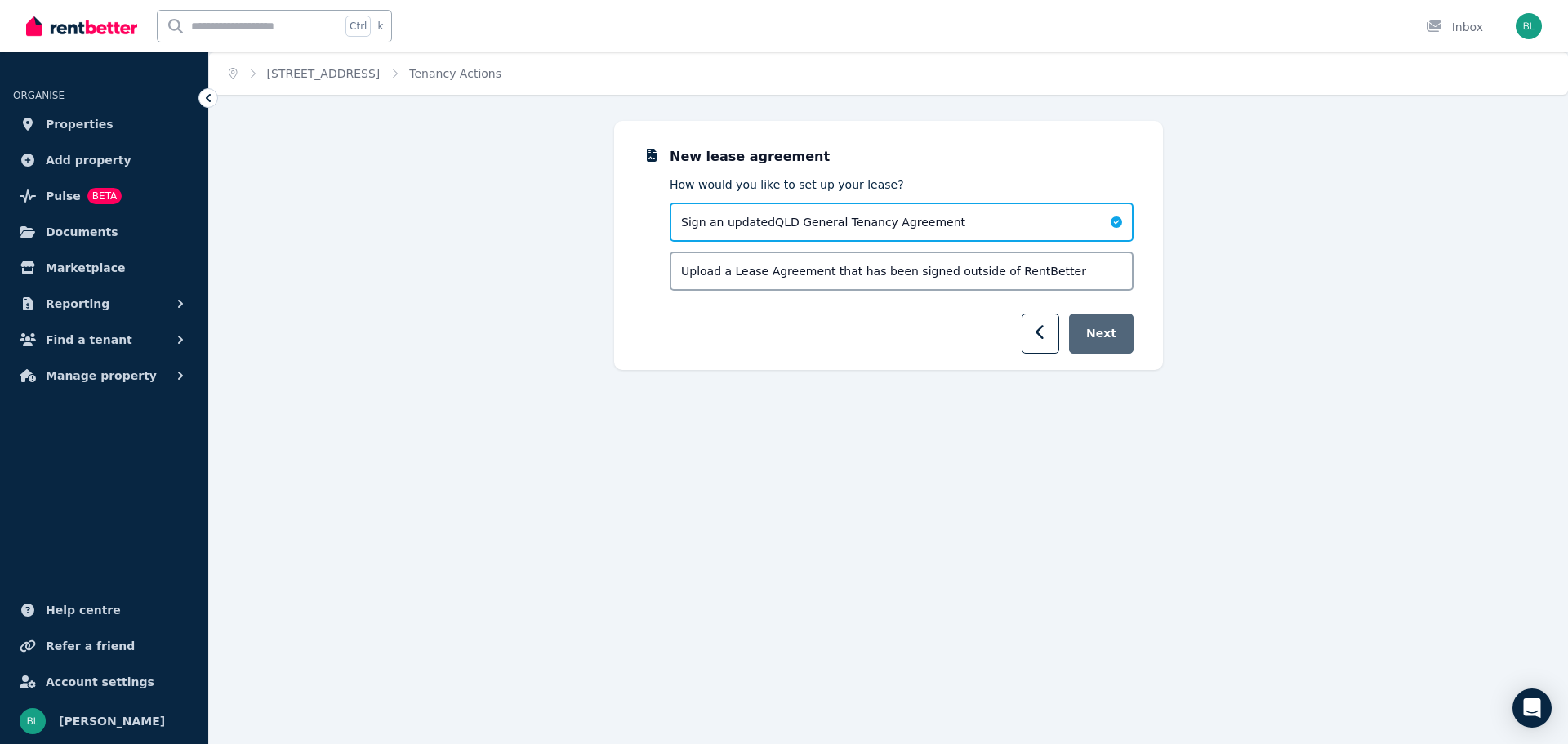
click at [1106, 325] on button "Next" at bounding box center [1101, 333] width 64 height 40
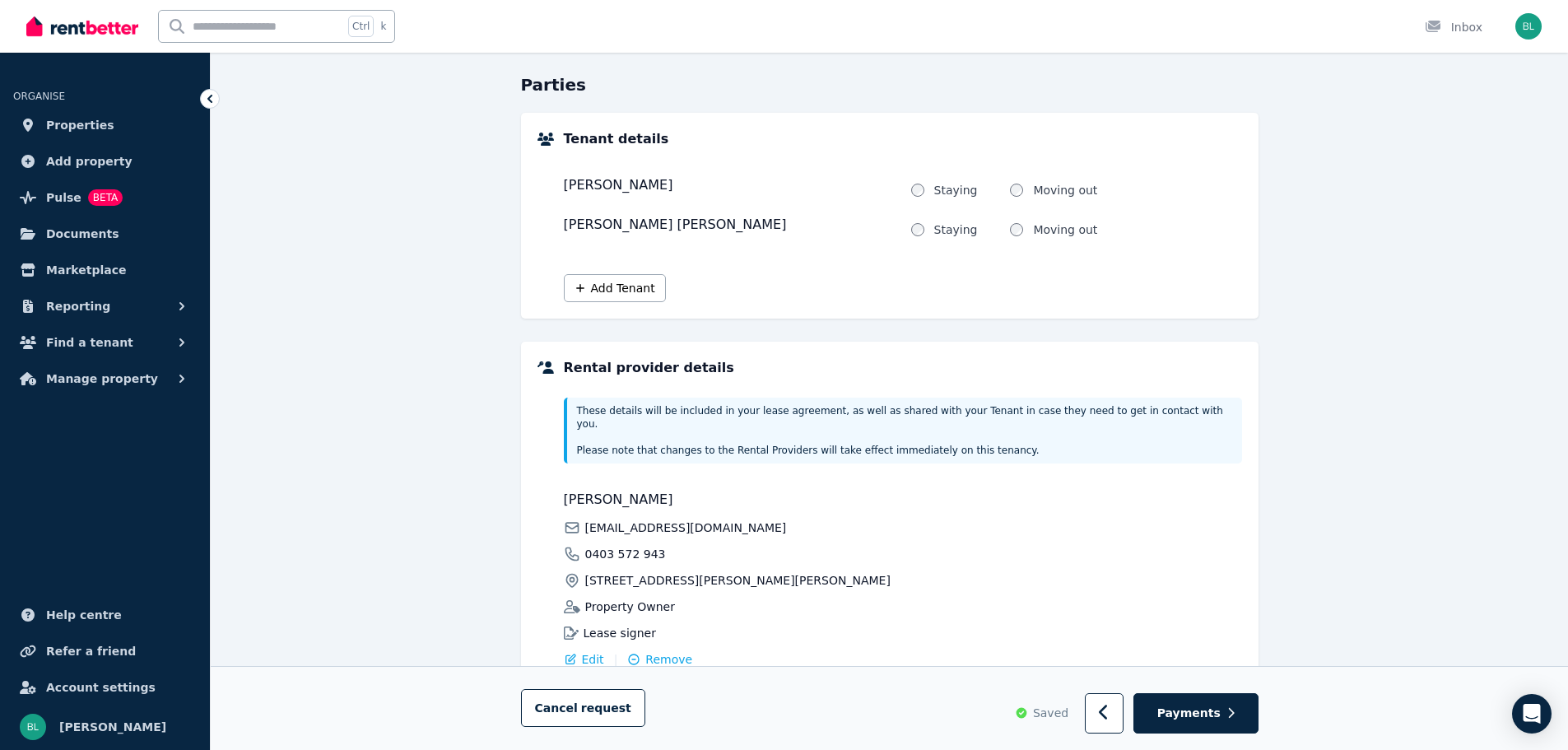
scroll to position [226, 0]
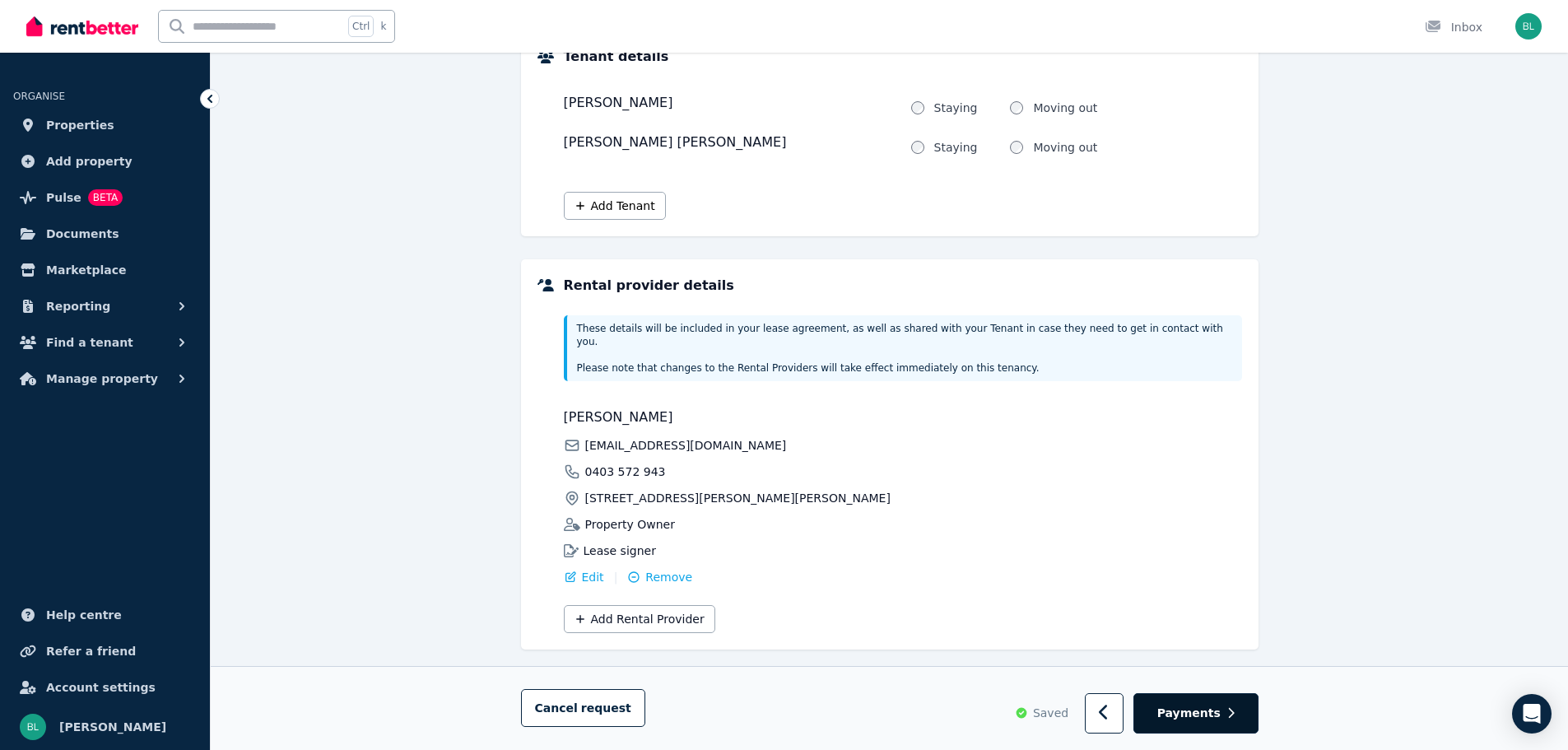
click at [1201, 714] on span "Payments" at bounding box center [1188, 713] width 63 height 16
select select "**********"
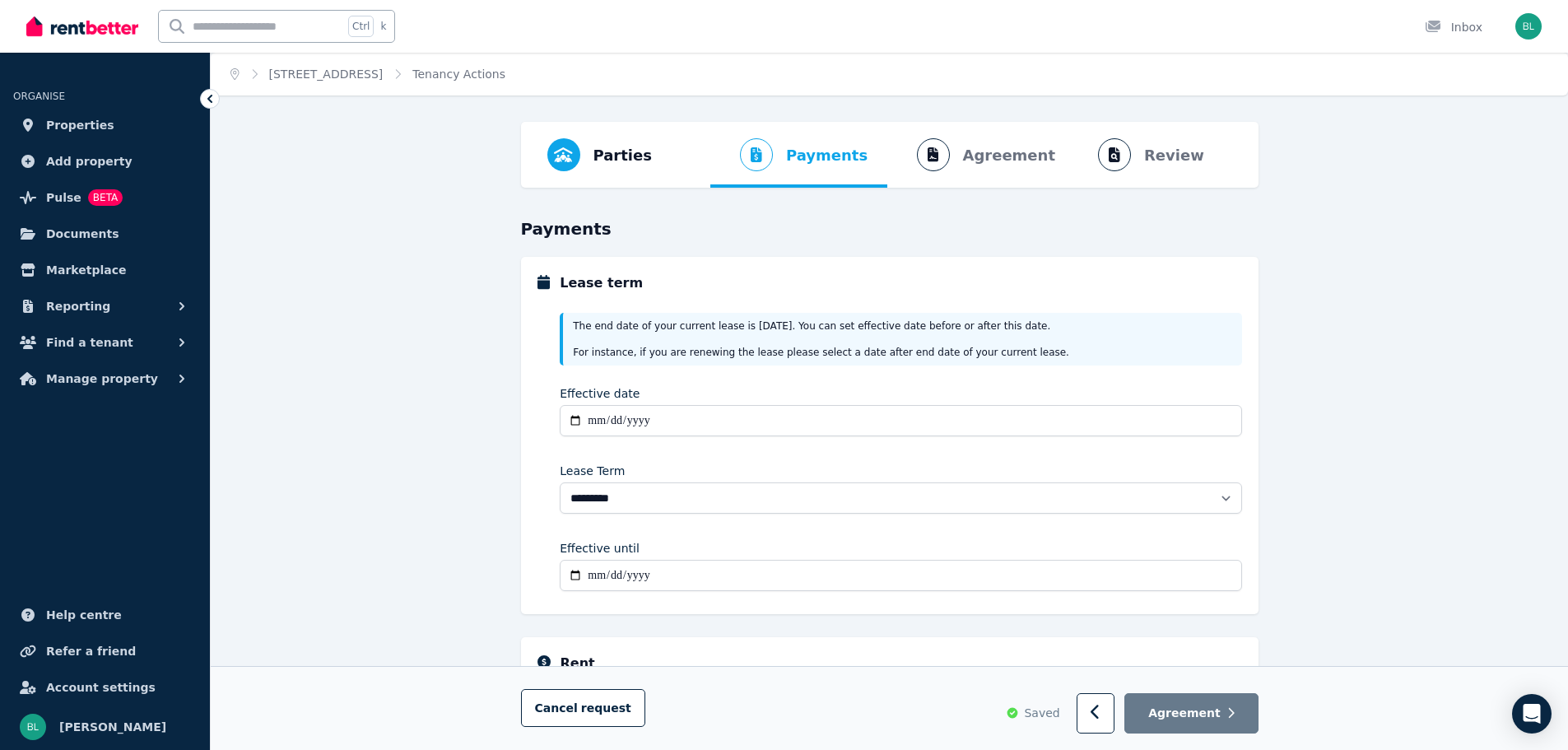
scroll to position [83, 0]
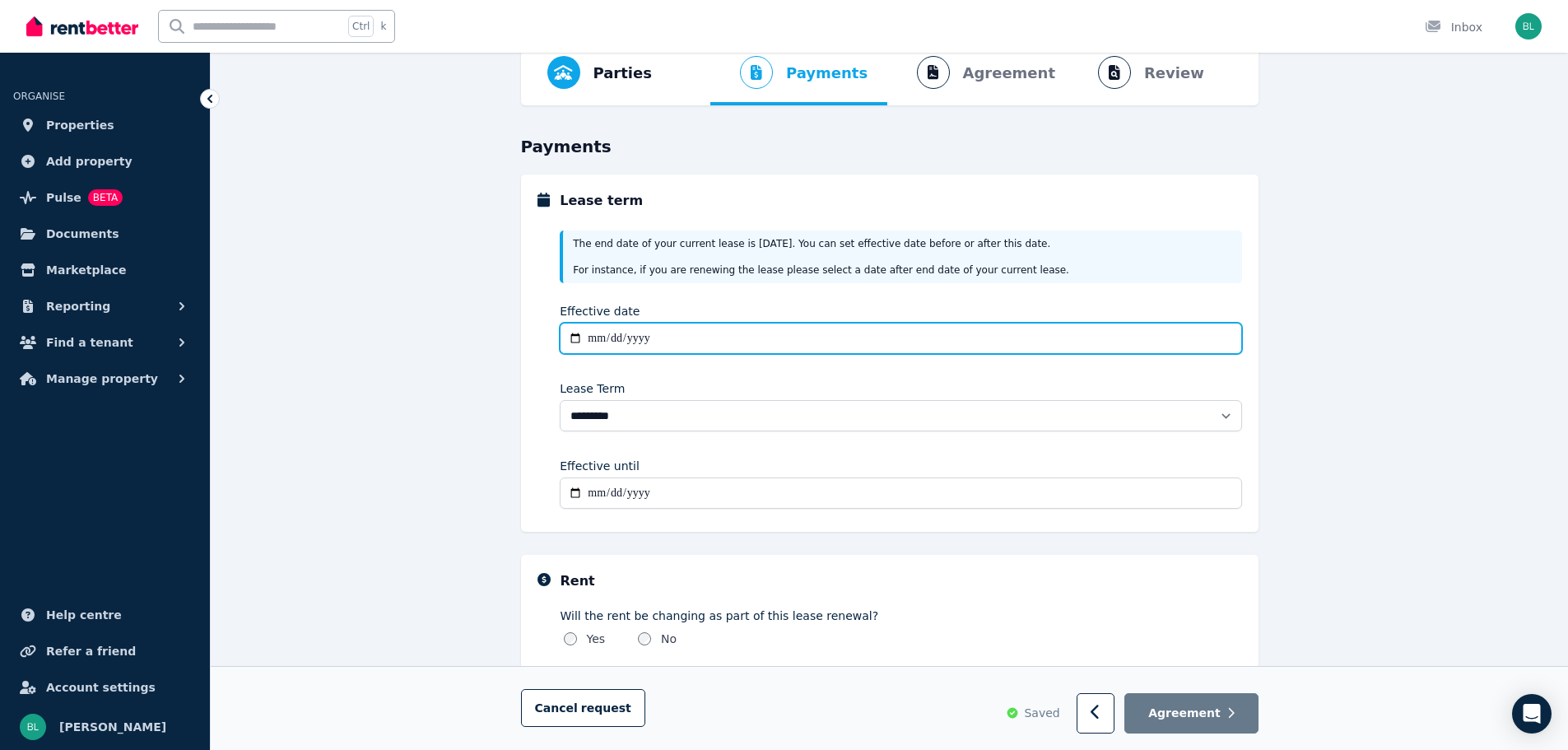
click at [619, 336] on input "Effective date" at bounding box center [900, 338] width 681 height 31
click at [595, 341] on input "Effective date" at bounding box center [900, 338] width 681 height 31
click at [574, 335] on input "Effective date" at bounding box center [900, 338] width 681 height 31
type input "**********"
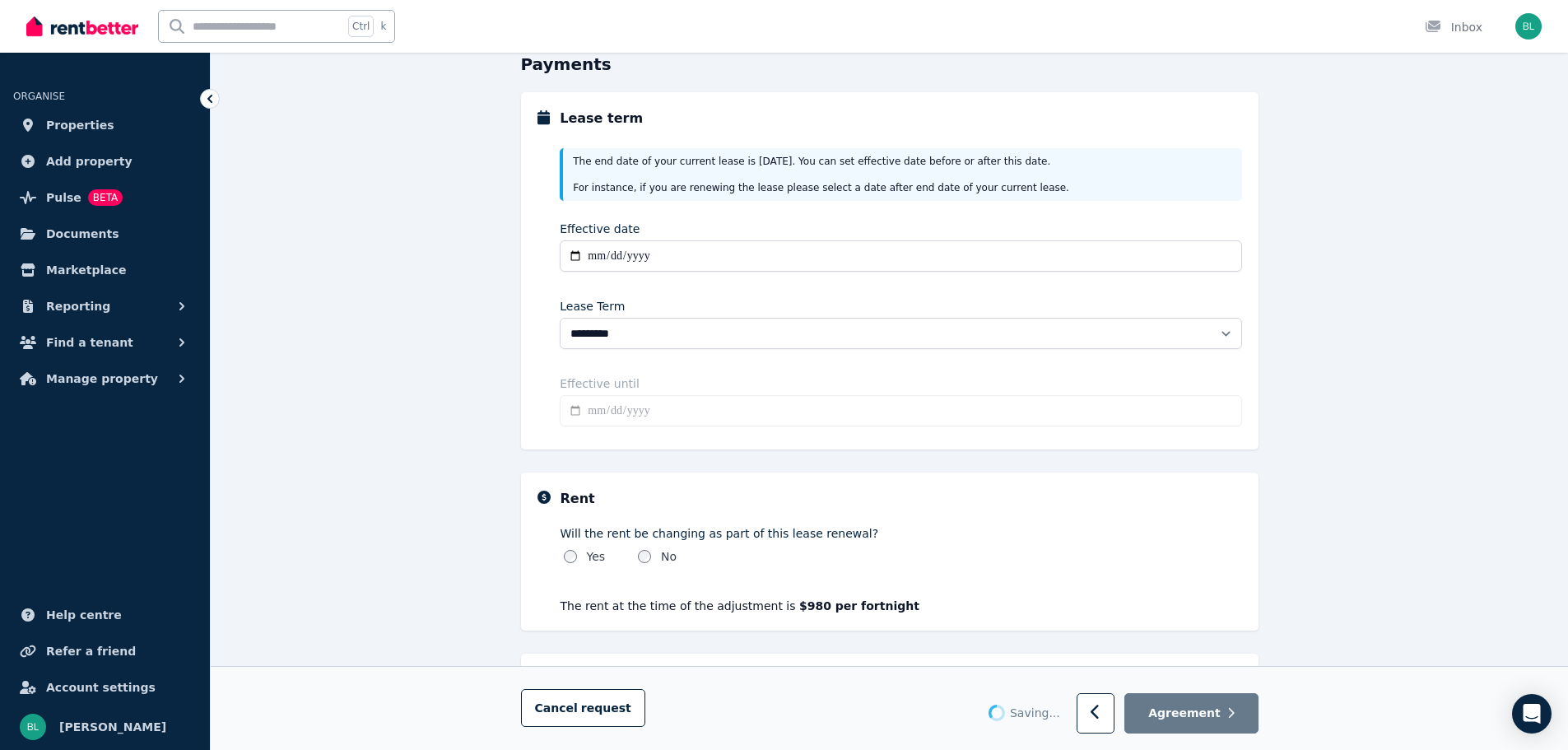
click at [626, 405] on input "Effective until" at bounding box center [900, 410] width 681 height 31
click at [581, 409] on input "Effective until" at bounding box center [900, 410] width 681 height 31
type input "**********"
click at [752, 359] on div "**********" at bounding box center [900, 285] width 681 height 295
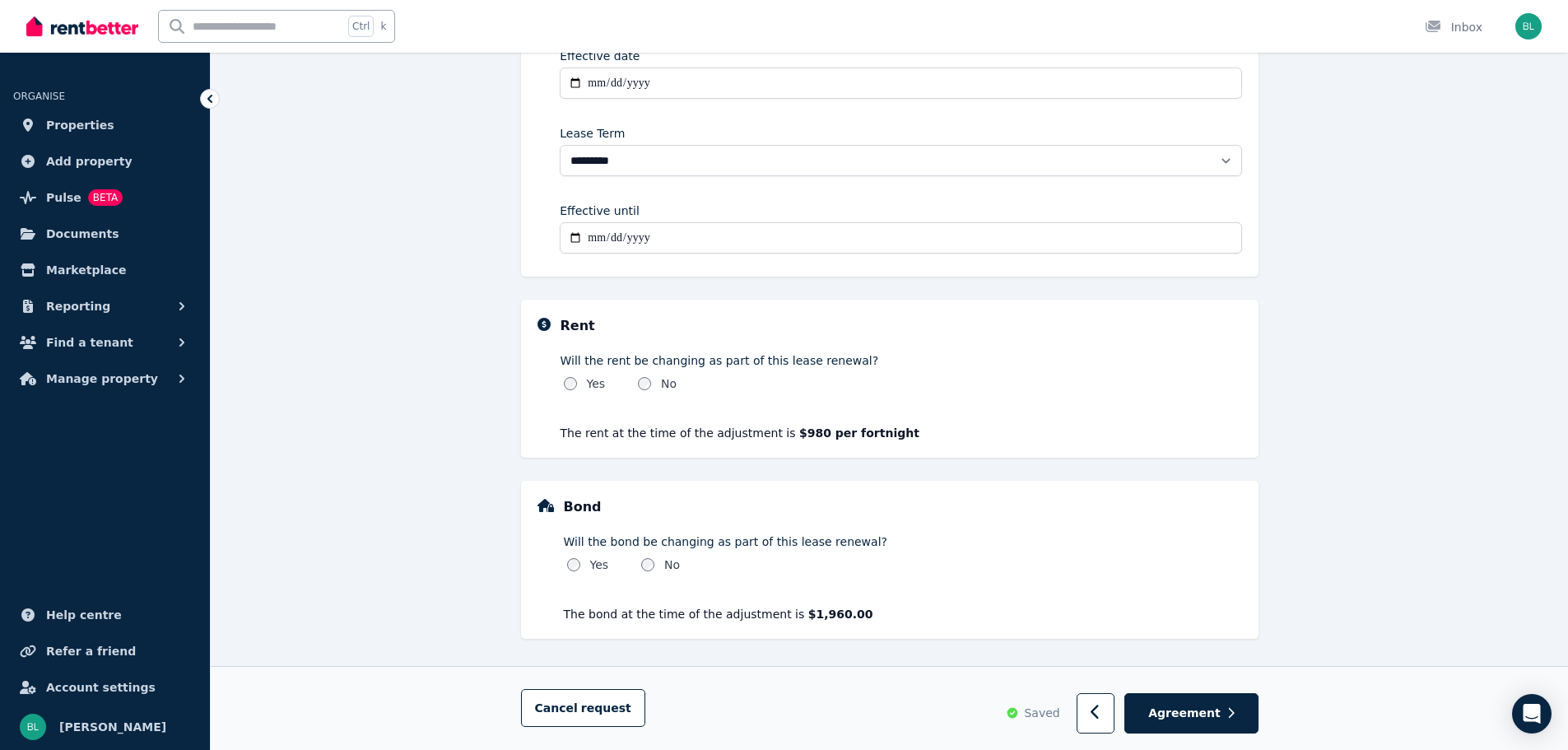
scroll to position [340, 0]
click at [1199, 718] on span "Agreement" at bounding box center [1184, 712] width 72 height 16
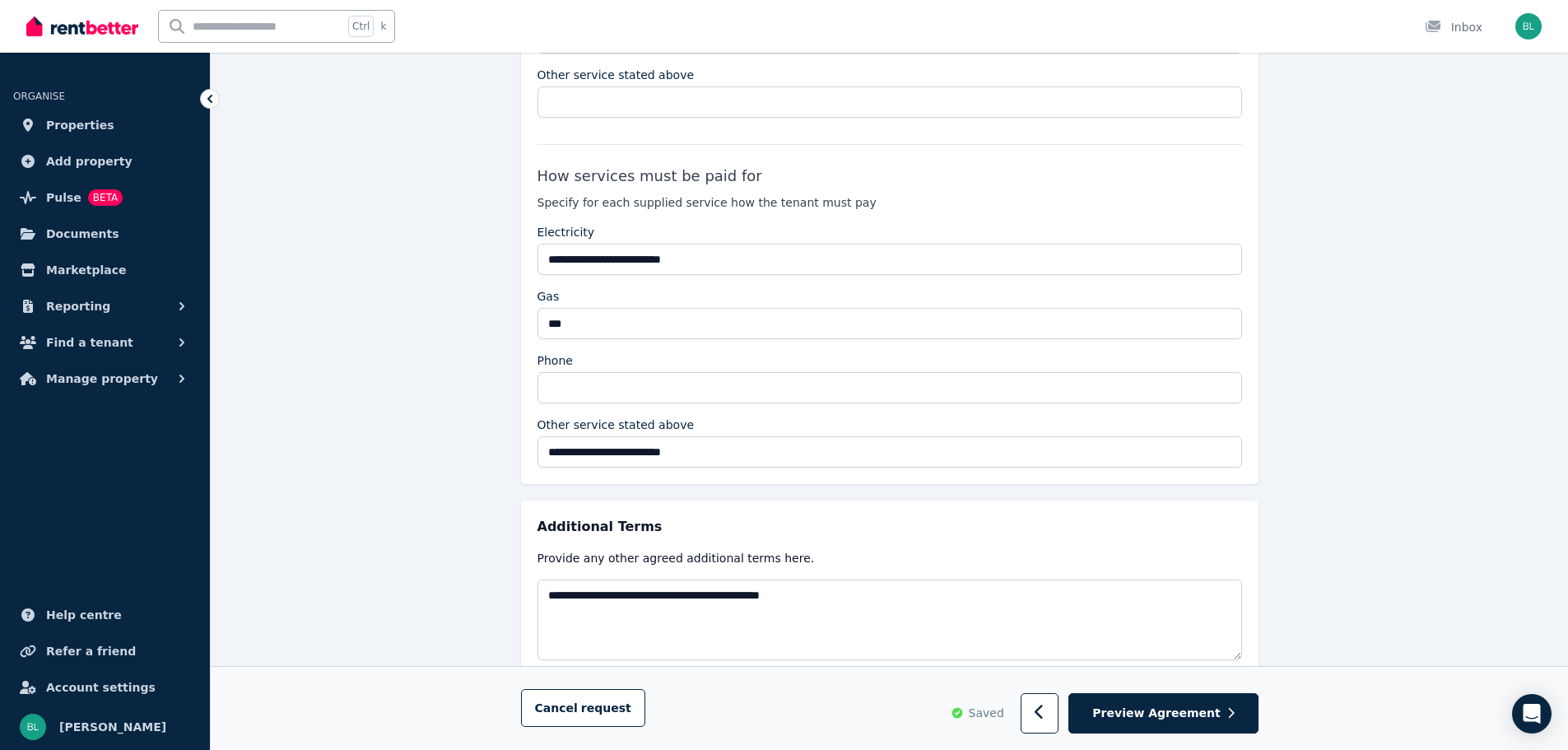
scroll to position [3092, 0]
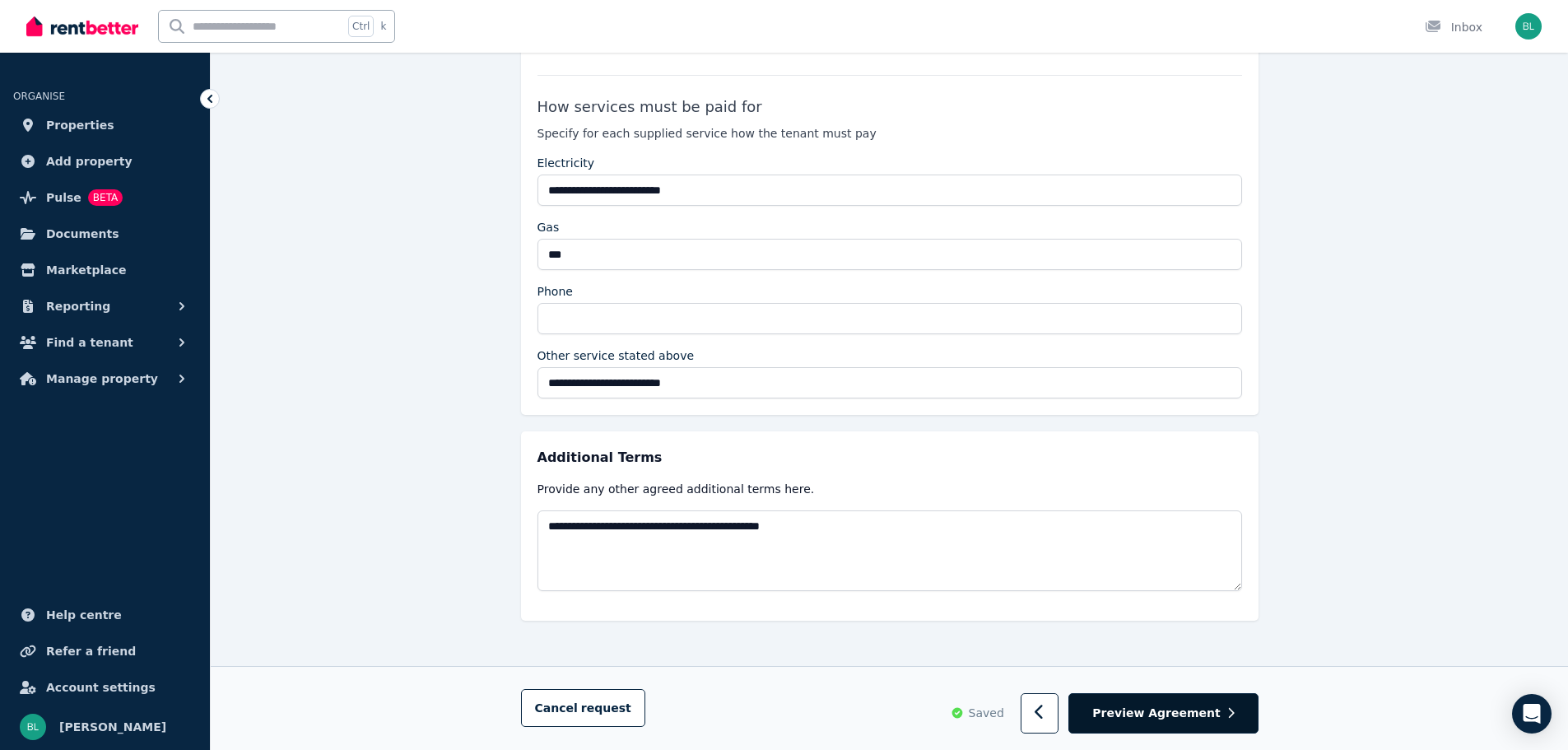
click at [1165, 710] on span "Preview Agreement" at bounding box center [1156, 713] width 128 height 16
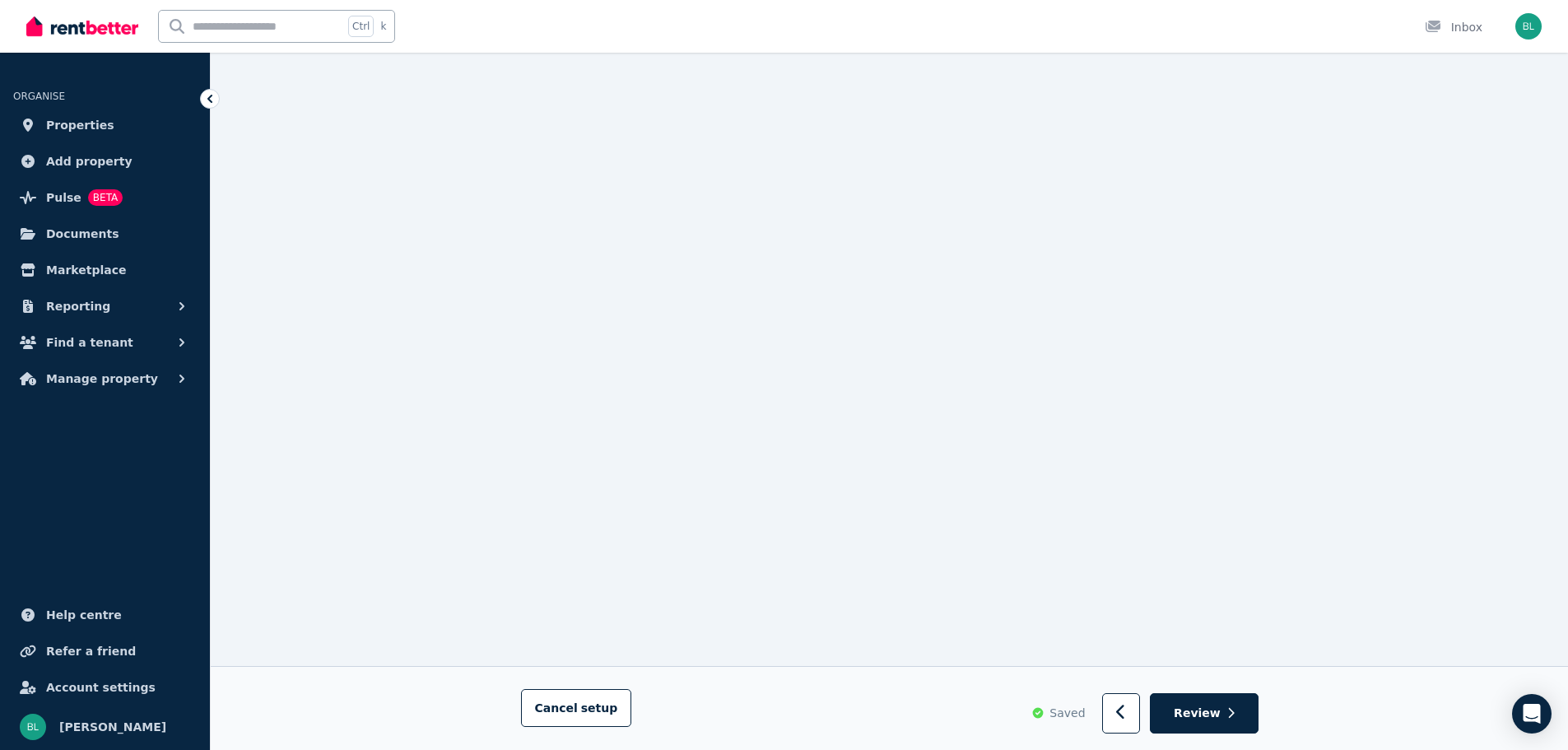
scroll to position [3456, 0]
click at [1219, 705] on span "Review" at bounding box center [1196, 713] width 47 height 16
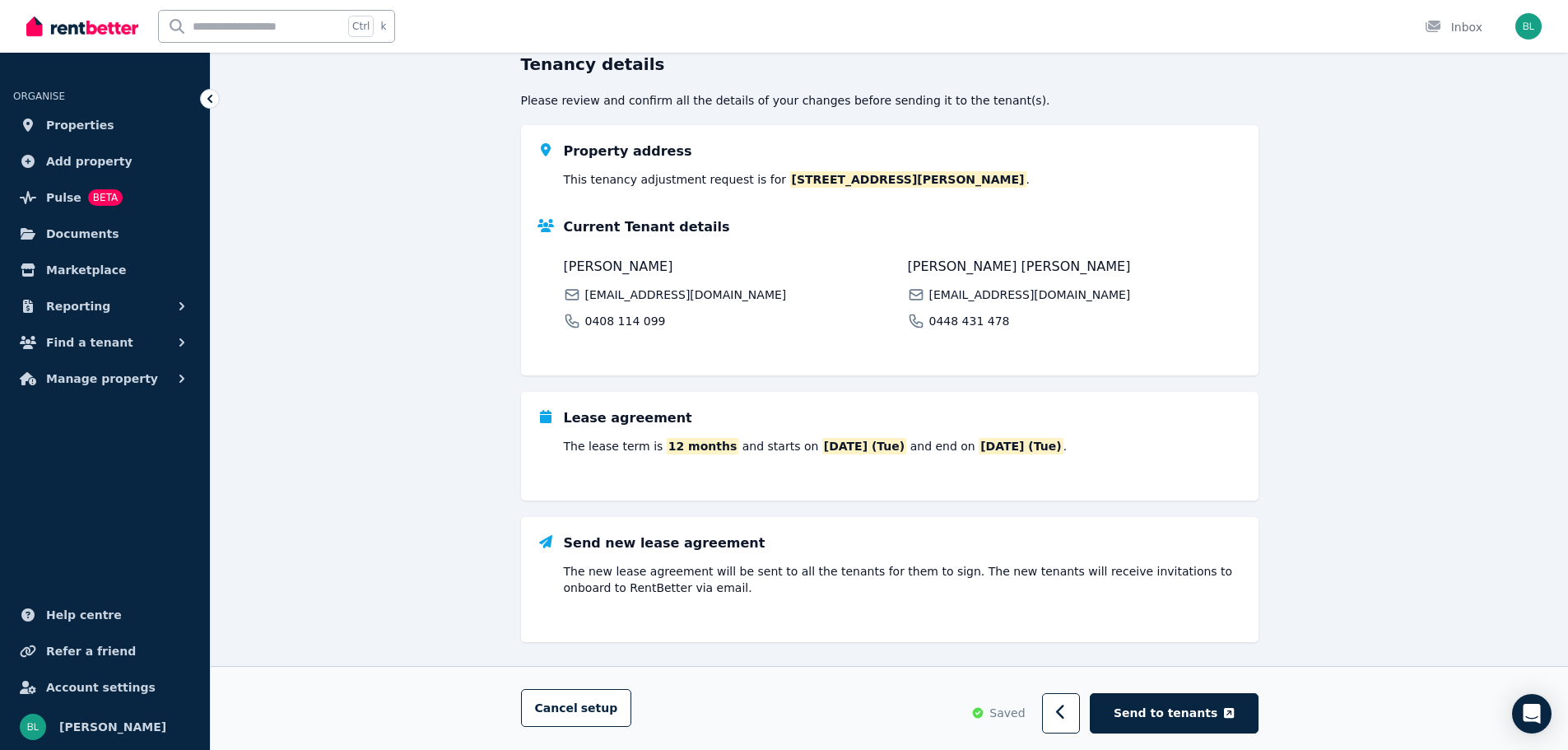
scroll to position [186, 0]
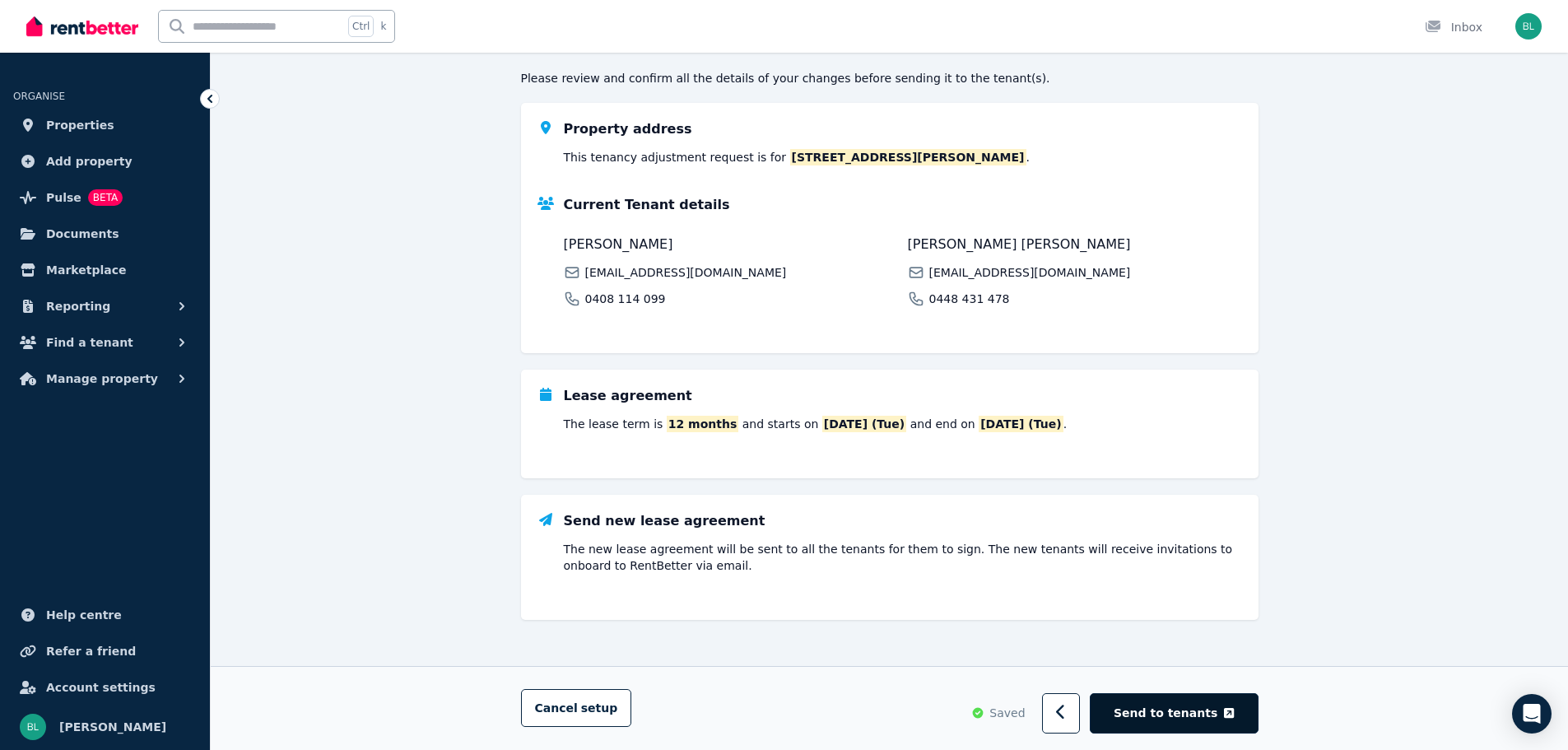
click at [1173, 707] on span "Send to tenants" at bounding box center [1165, 712] width 104 height 16
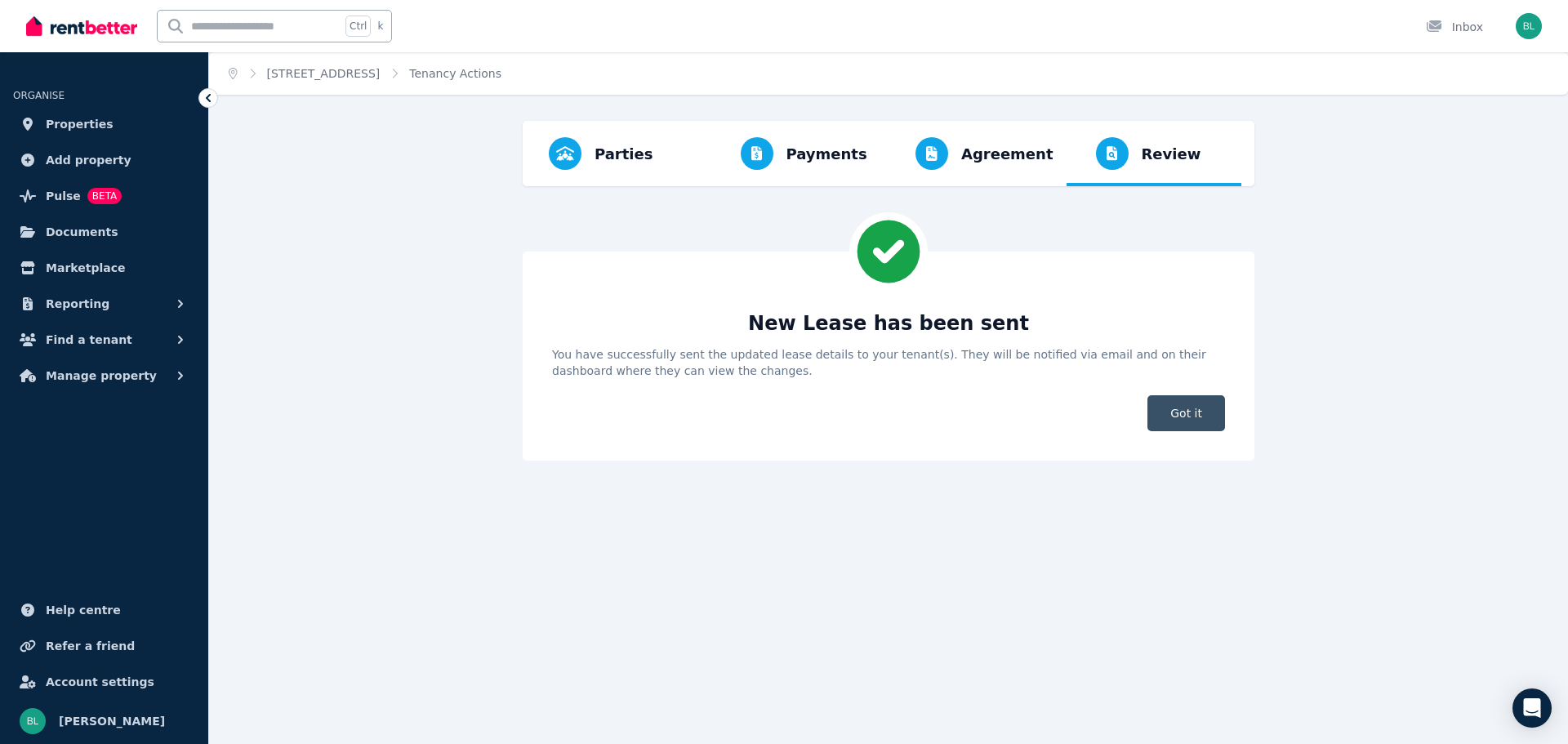
click at [1183, 421] on span "Got it" at bounding box center [1186, 413] width 78 height 36
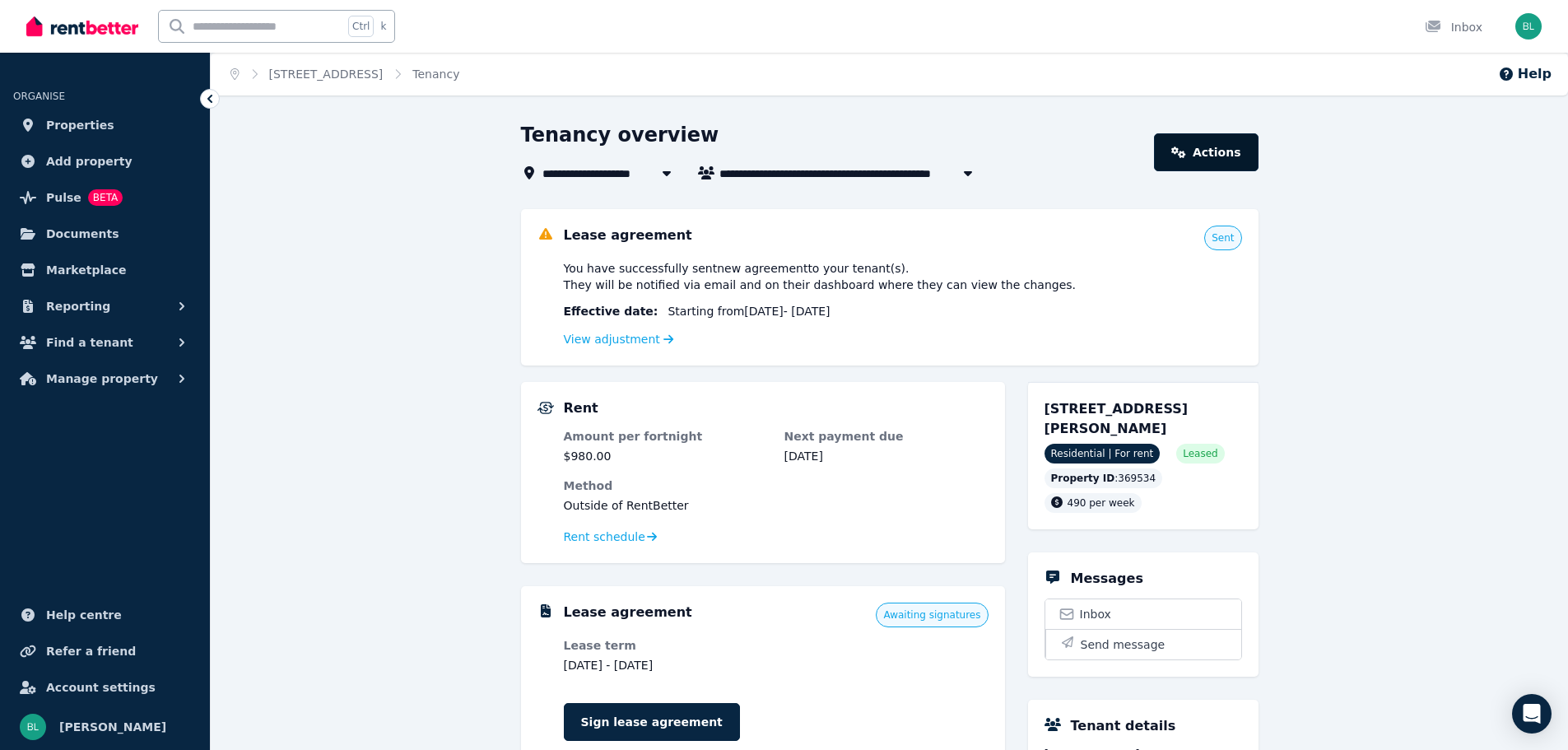
click at [1186, 152] on icon at bounding box center [1179, 152] width 14 height 12
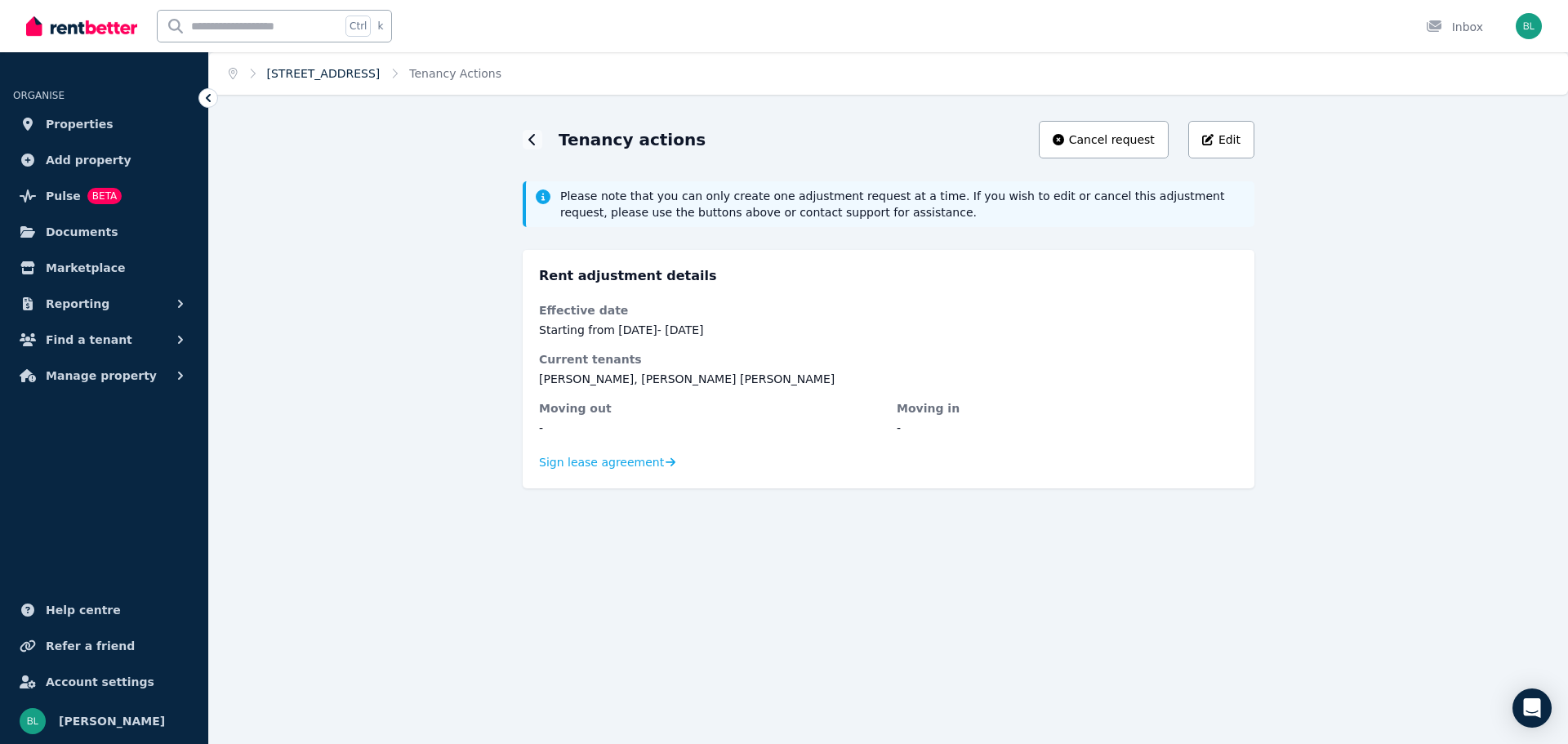
click at [296, 69] on link "[STREET_ADDRESS]" at bounding box center [324, 73] width 113 height 13
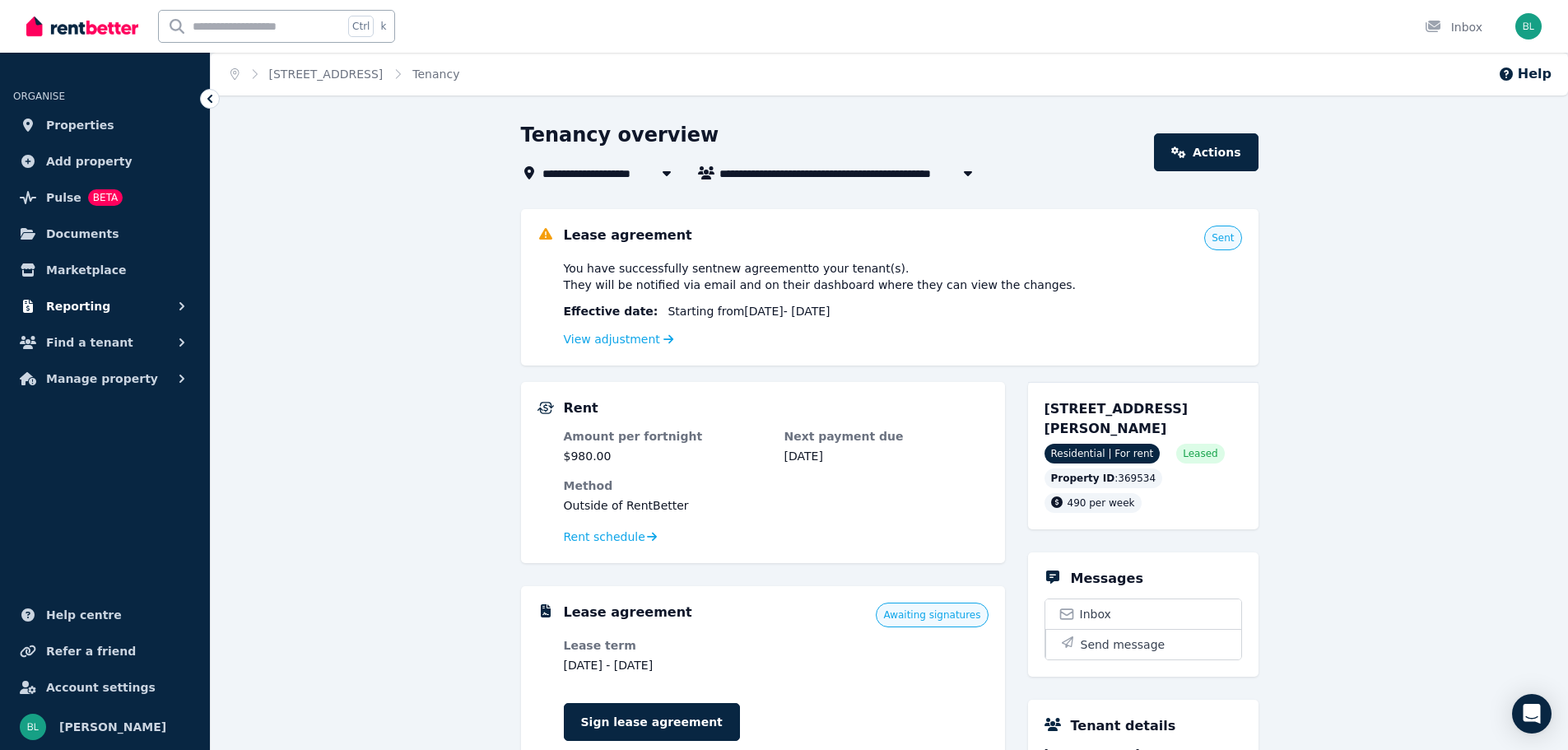
click at [186, 301] on icon "button" at bounding box center [181, 306] width 16 height 16
click at [72, 364] on link "Finance report" at bounding box center [105, 375] width 170 height 33
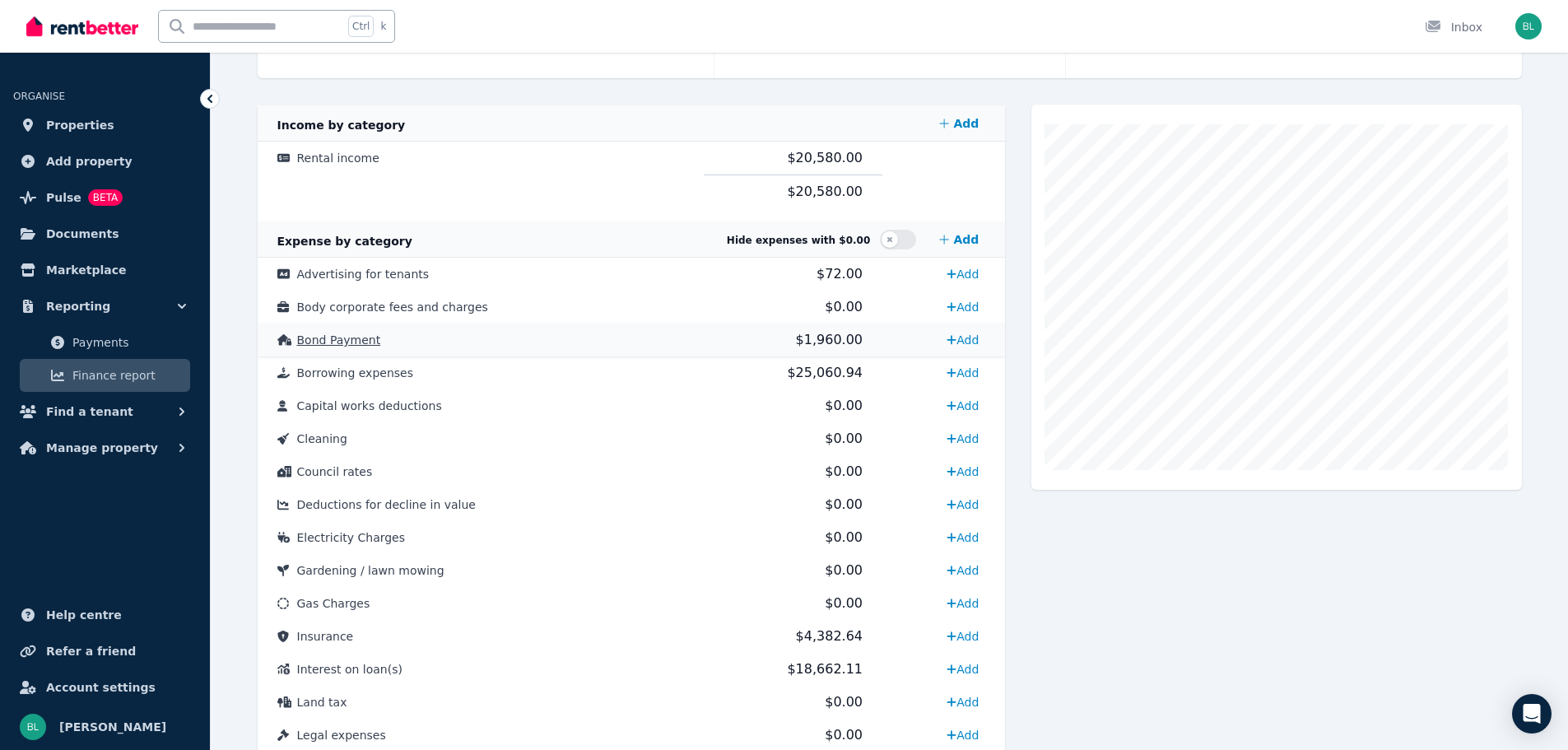
scroll to position [329, 0]
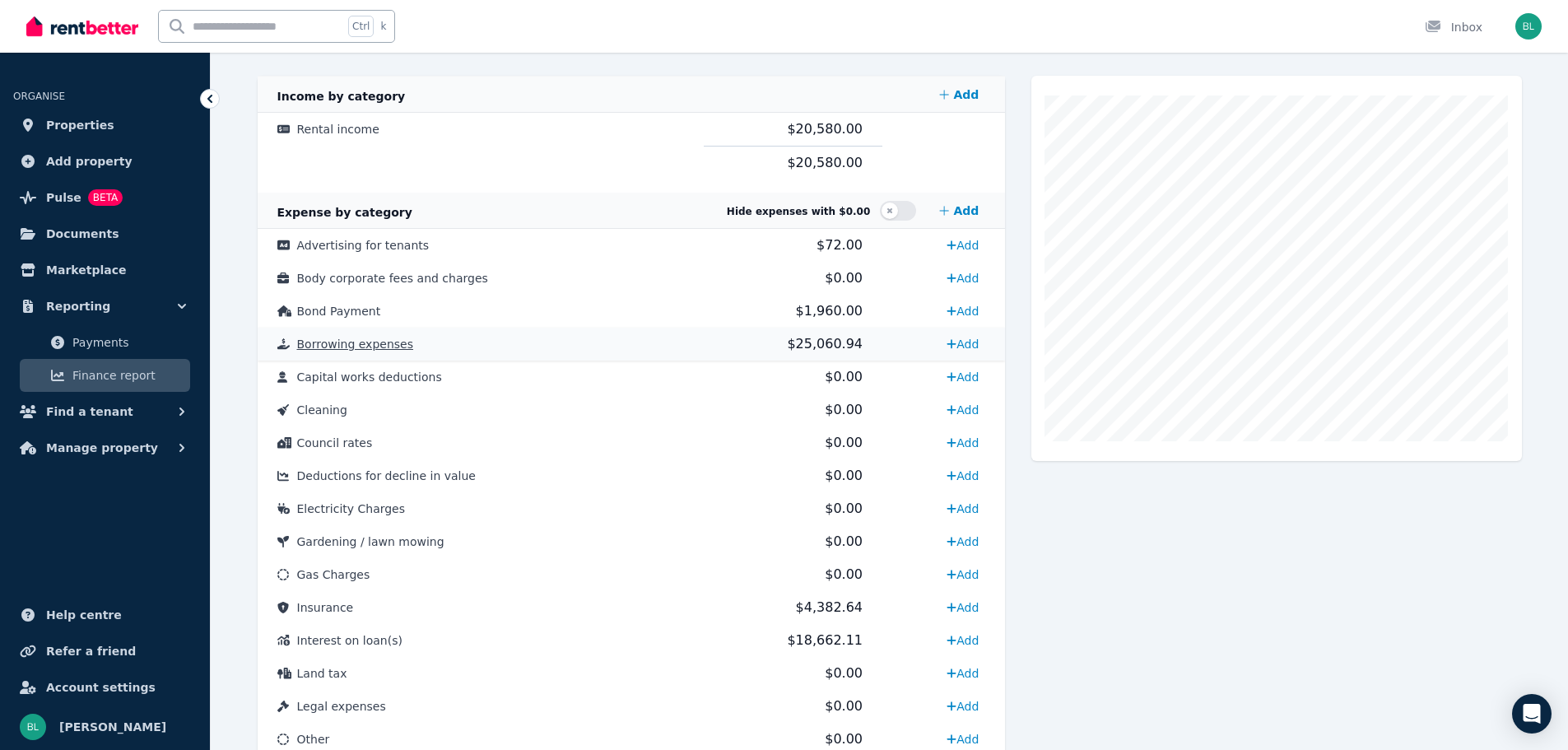
click at [355, 354] on td "Borrowing expenses" at bounding box center [481, 344] width 447 height 33
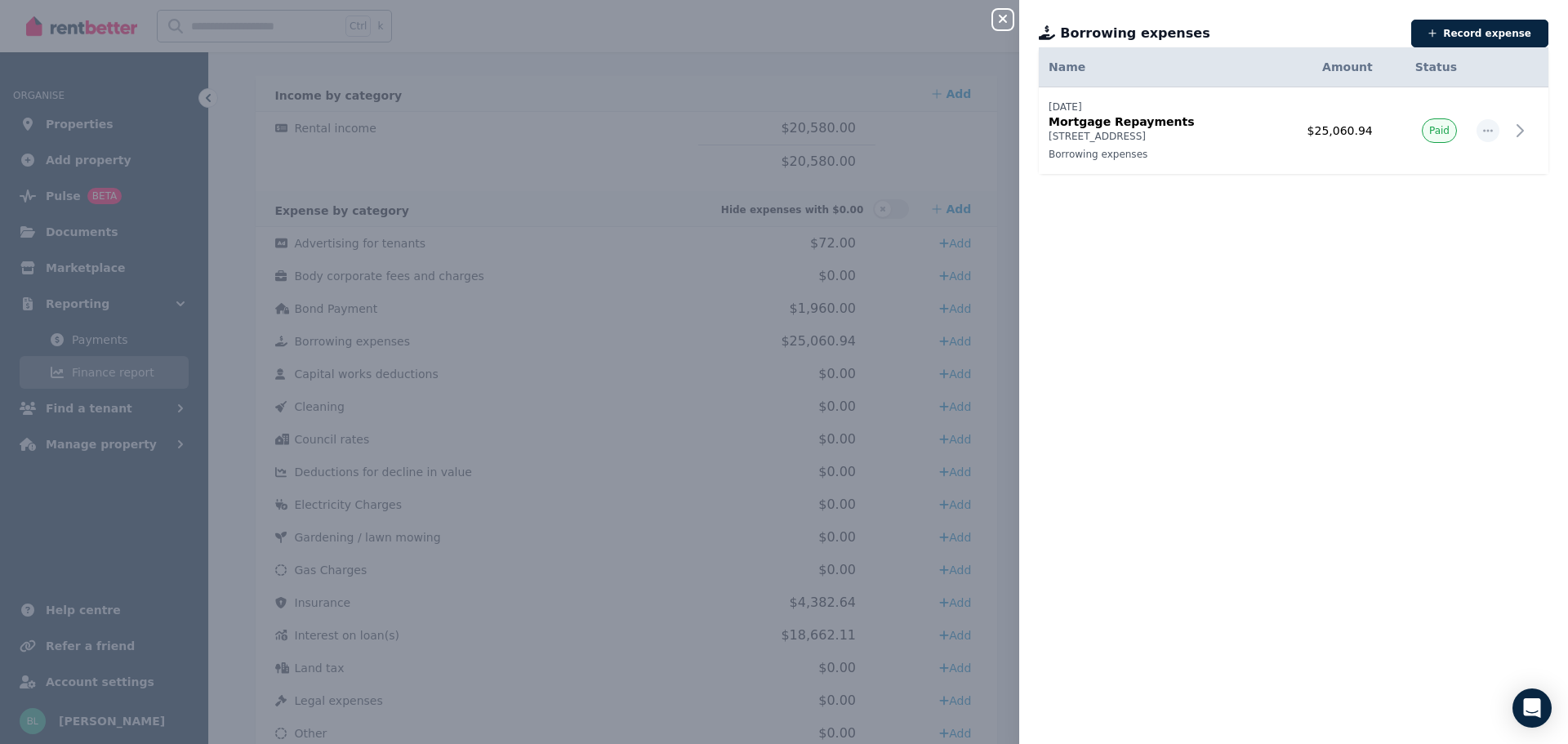
click at [744, 177] on div "Close panel Borrowing expenses Record expense Date Name Address Category Amount…" at bounding box center [784, 372] width 1568 height 744
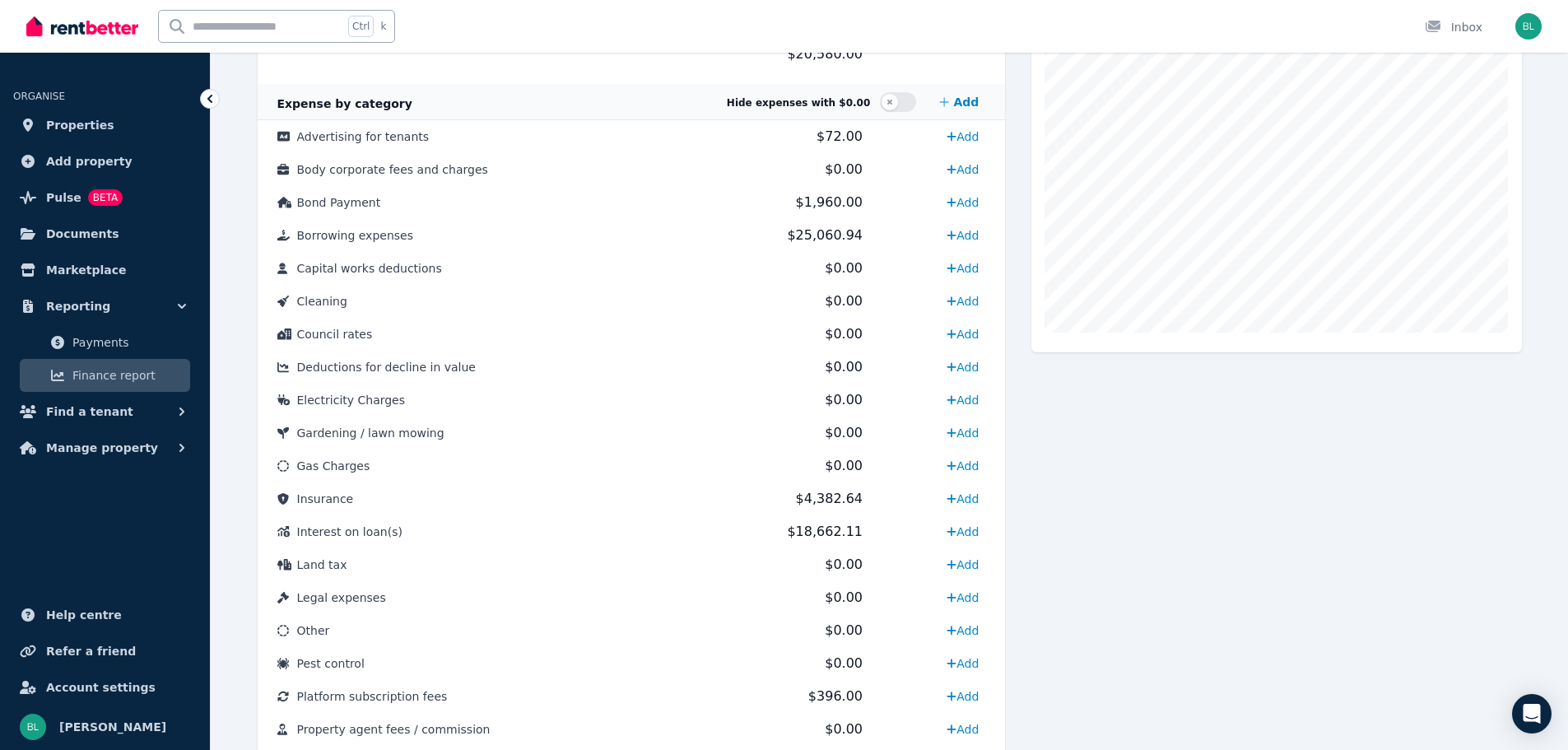
scroll to position [411, 0]
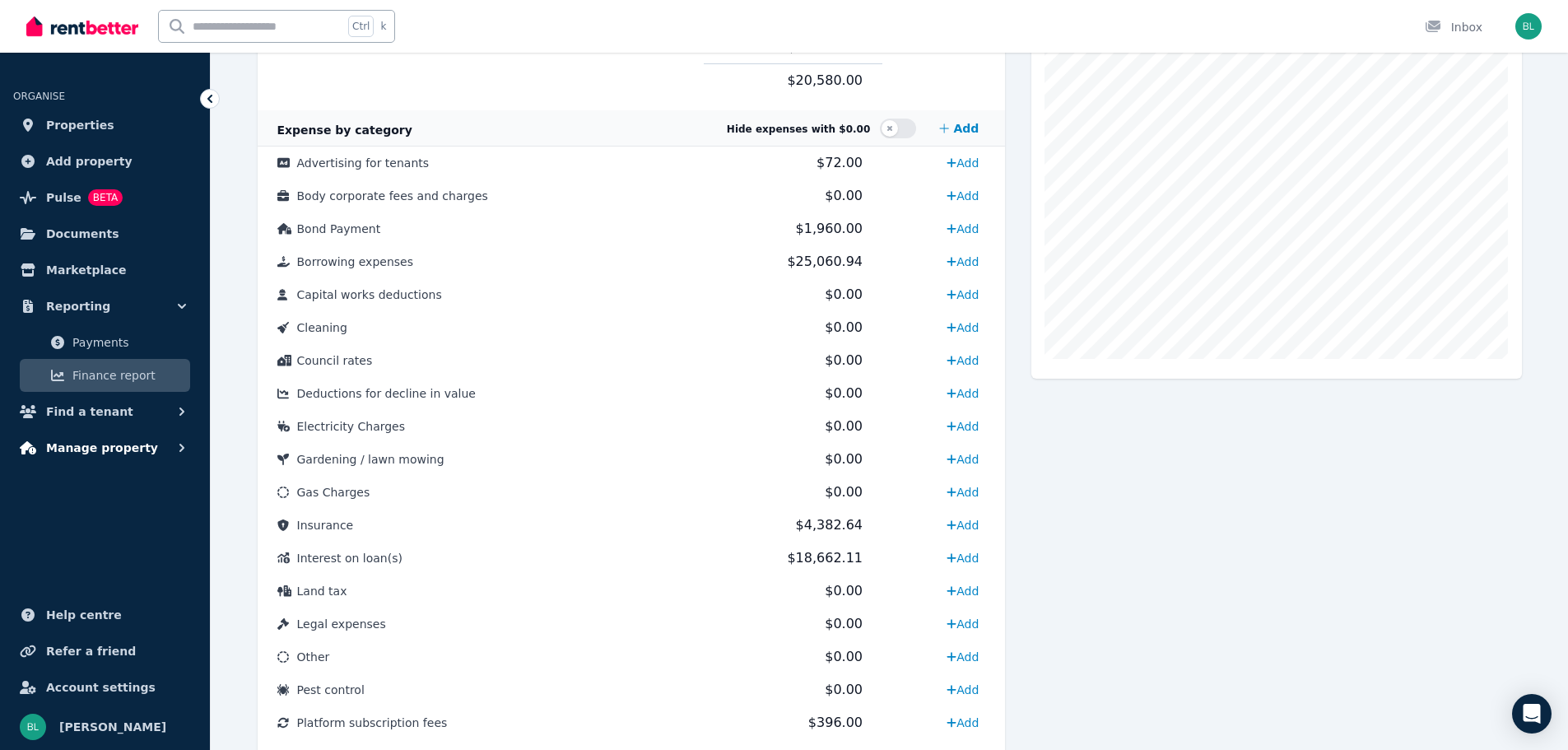
click at [134, 444] on span "Manage property" at bounding box center [101, 447] width 112 height 20
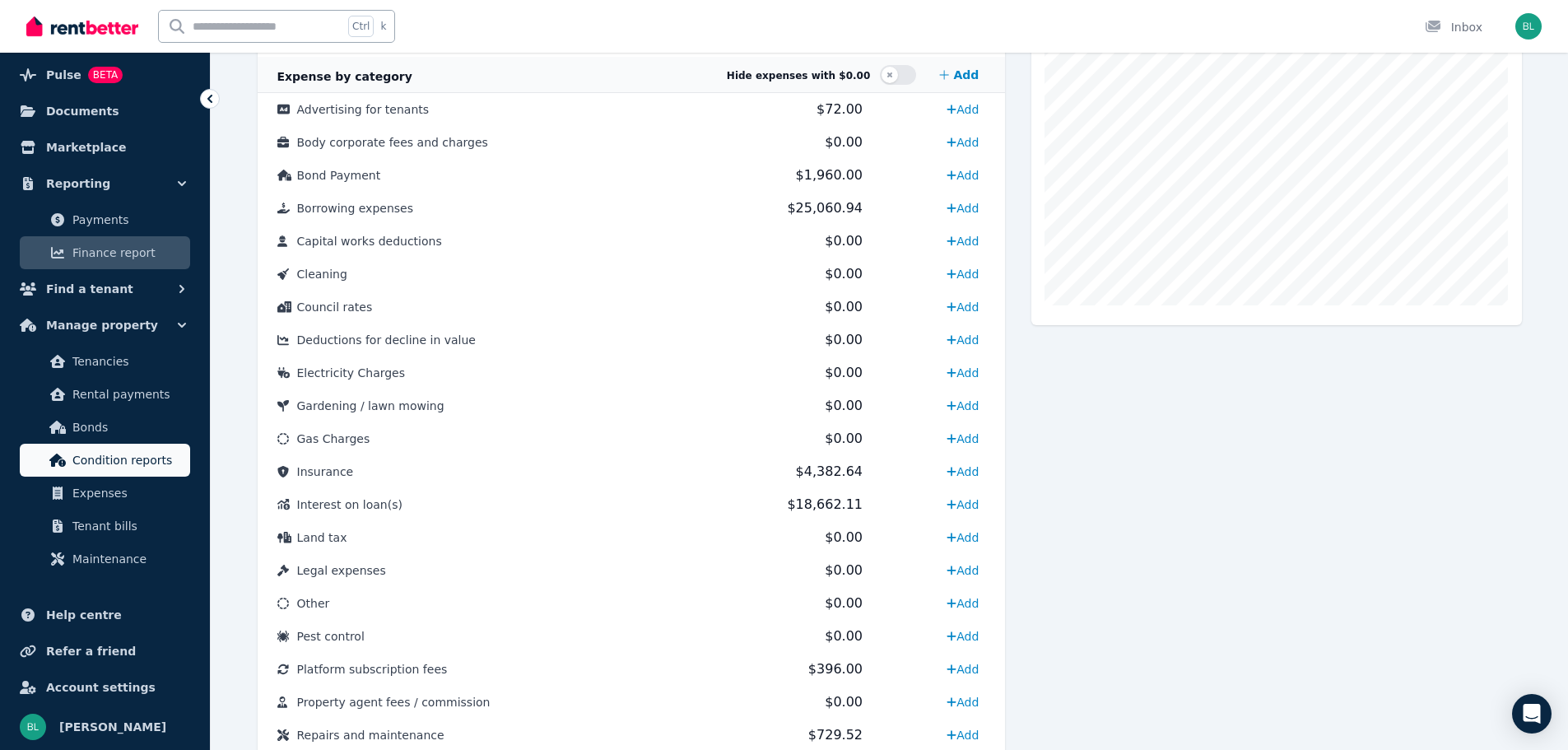
scroll to position [494, 0]
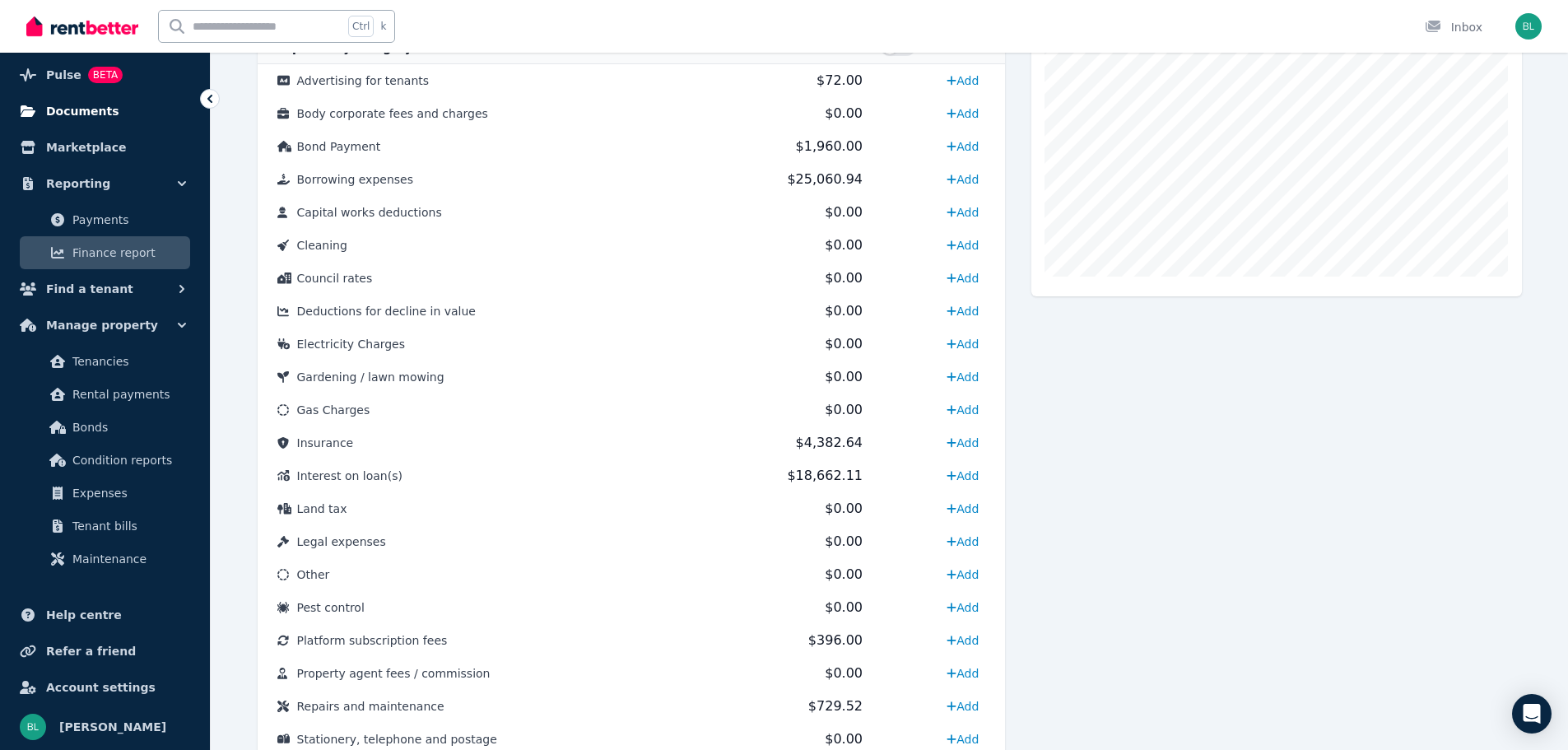
click at [77, 113] on span "Documents" at bounding box center [83, 111] width 73 height 20
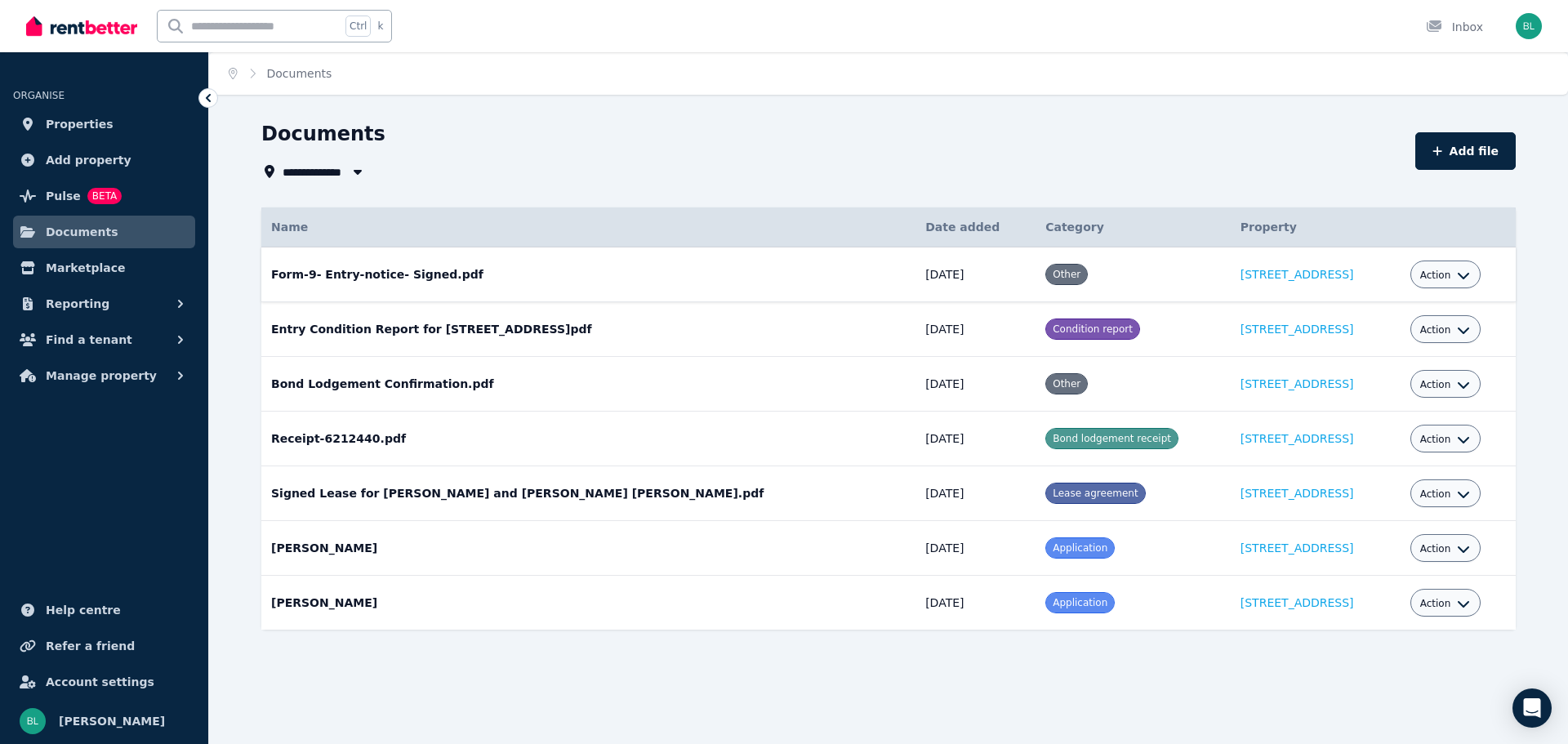
click at [1429, 275] on span "Action" at bounding box center [1435, 274] width 31 height 13
click at [1368, 344] on link "View" at bounding box center [1395, 341] width 157 height 30
